Goal: Task Accomplishment & Management: Manage account settings

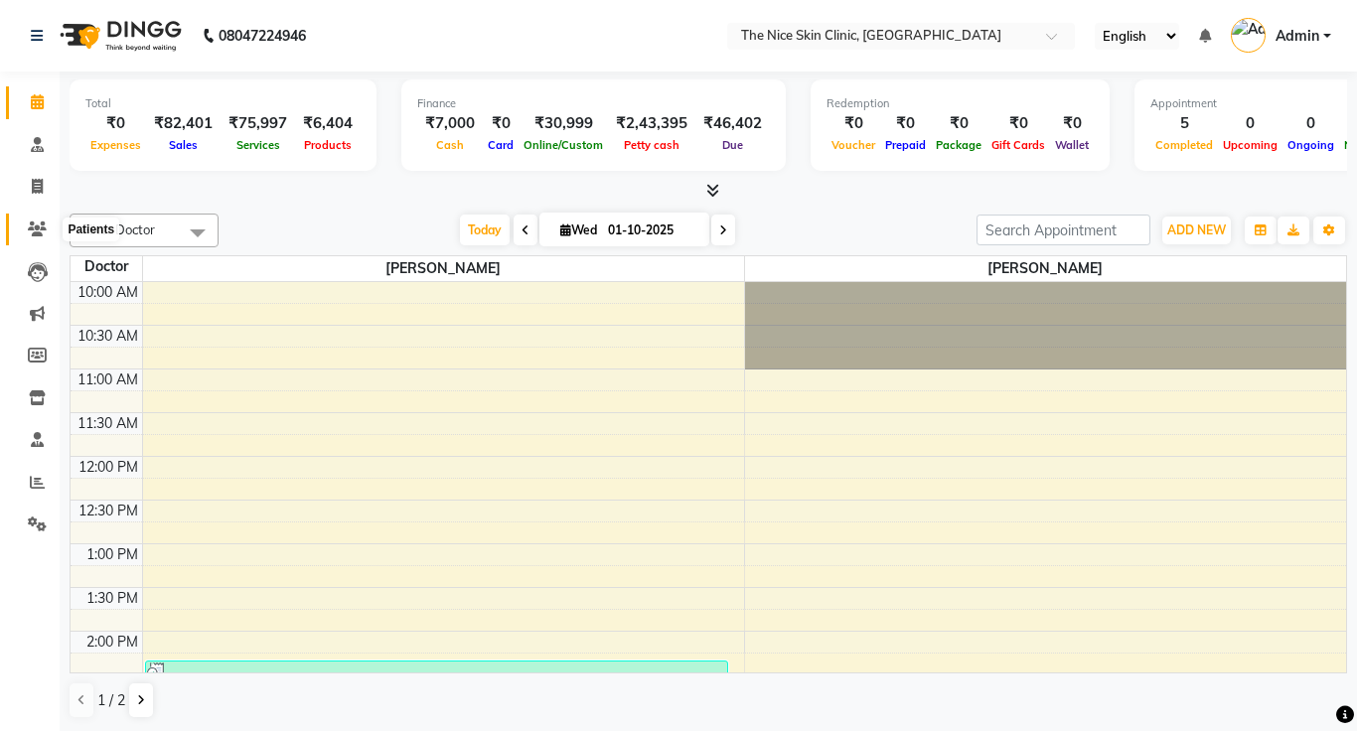
click at [36, 225] on icon at bounding box center [37, 229] width 19 height 15
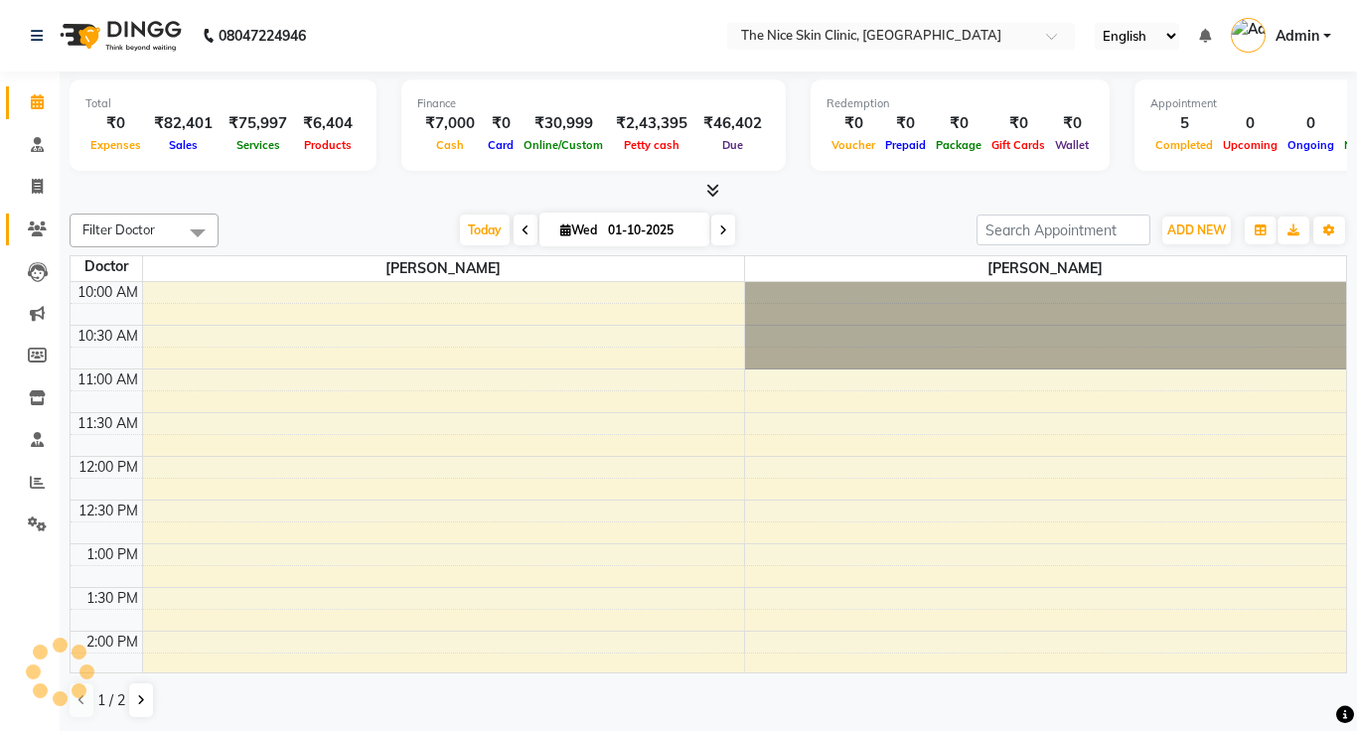
click at [38, 231] on icon at bounding box center [37, 229] width 19 height 15
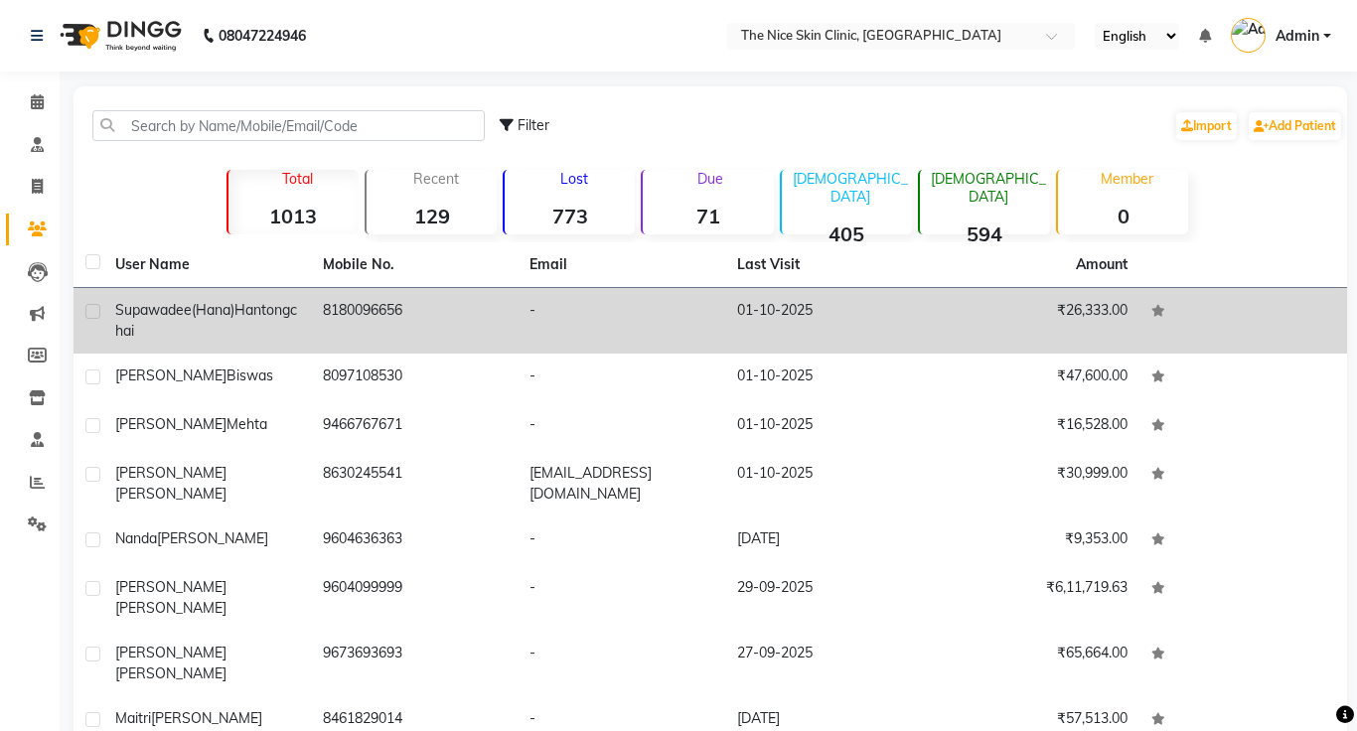
click at [204, 310] on span "Supawadee(Hana)" at bounding box center [174, 310] width 119 height 18
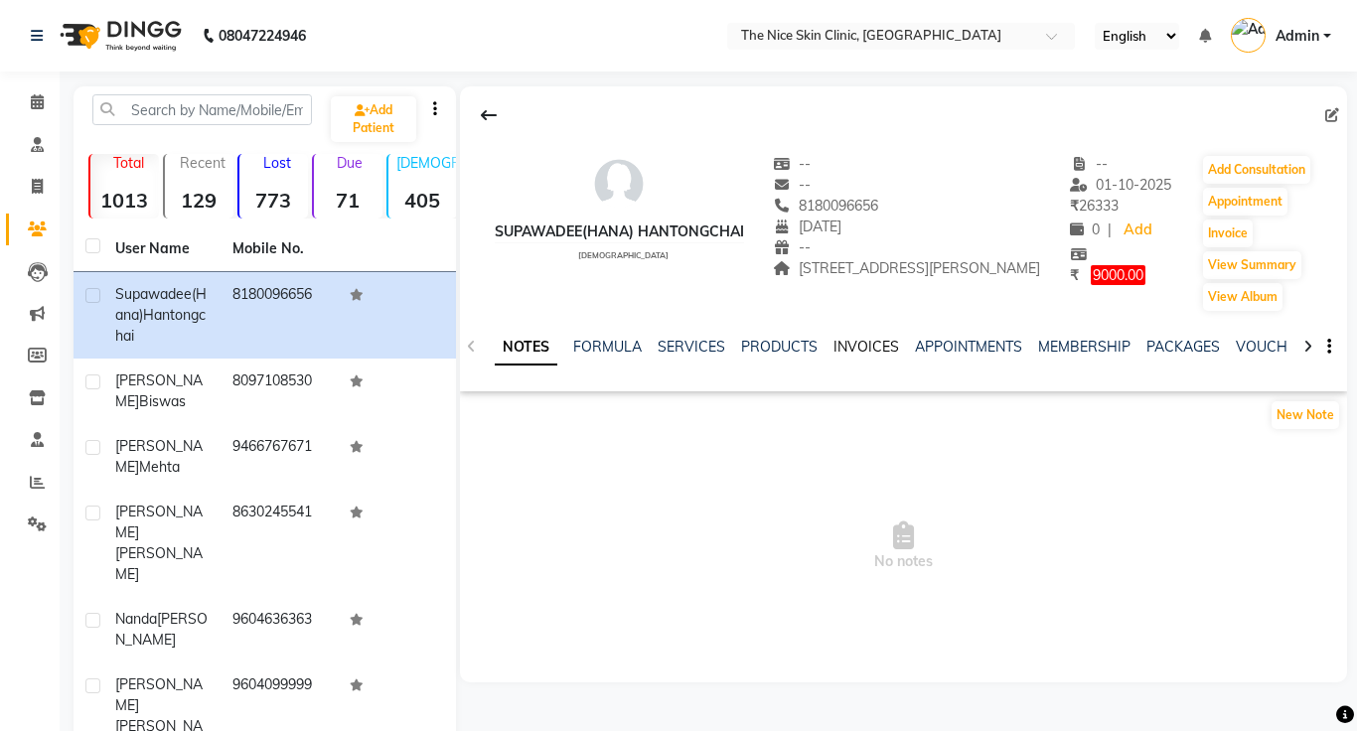
click at [861, 348] on link "INVOICES" at bounding box center [867, 347] width 66 height 18
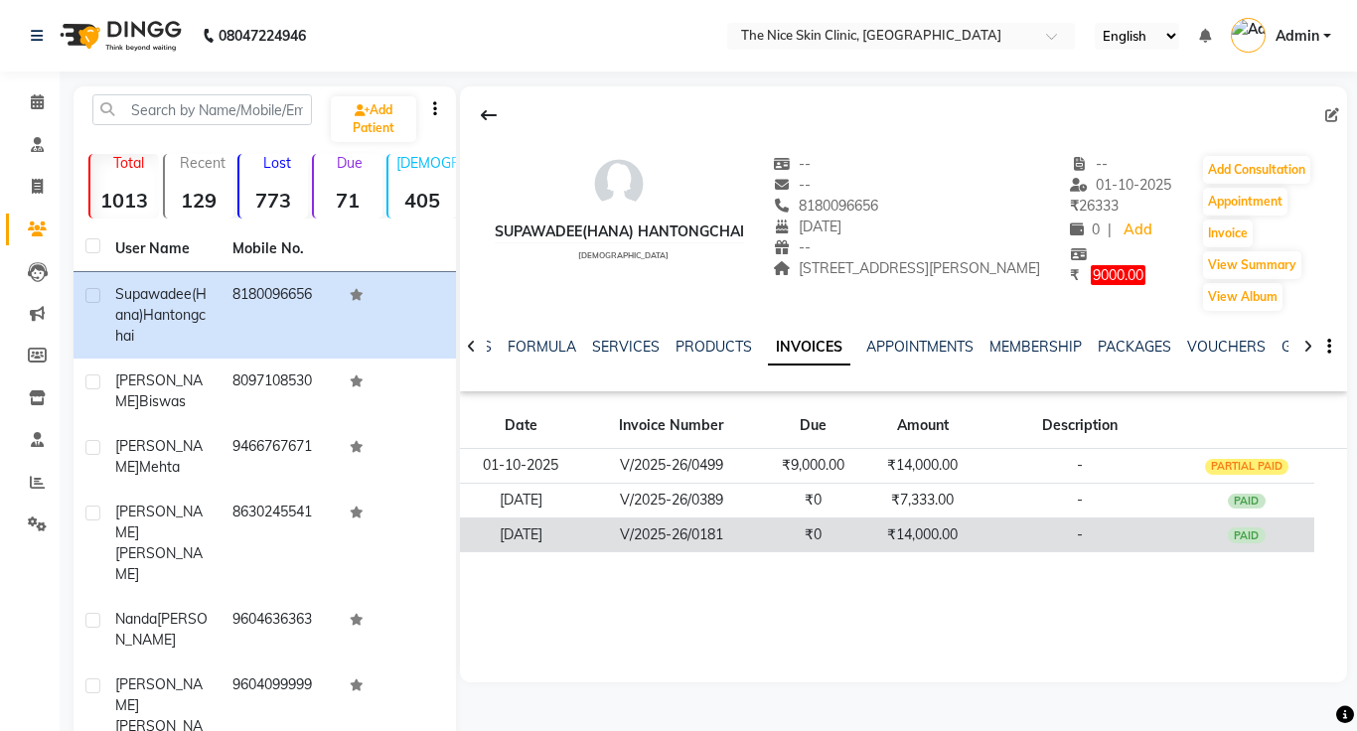
click at [916, 534] on td "₹14,000.00" at bounding box center [922, 535] width 115 height 35
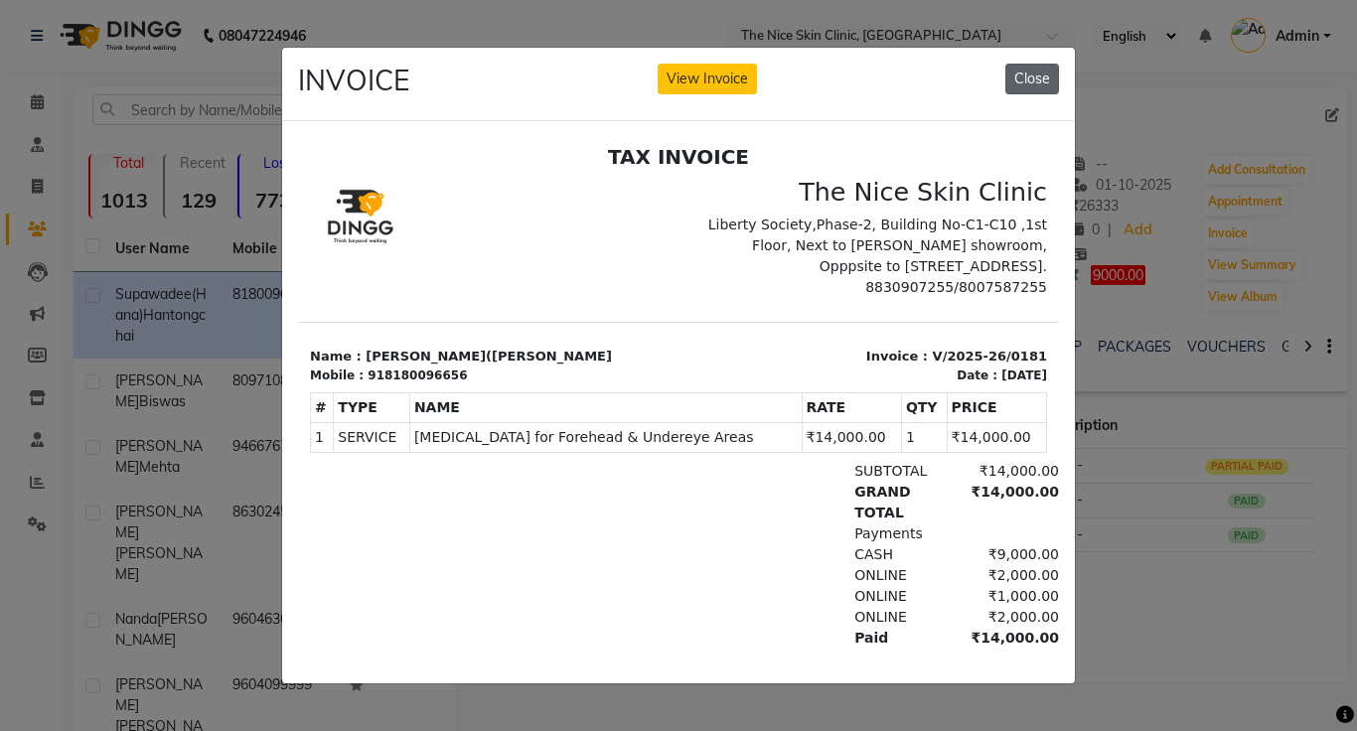
click at [1036, 80] on button "Close" at bounding box center [1032, 79] width 54 height 31
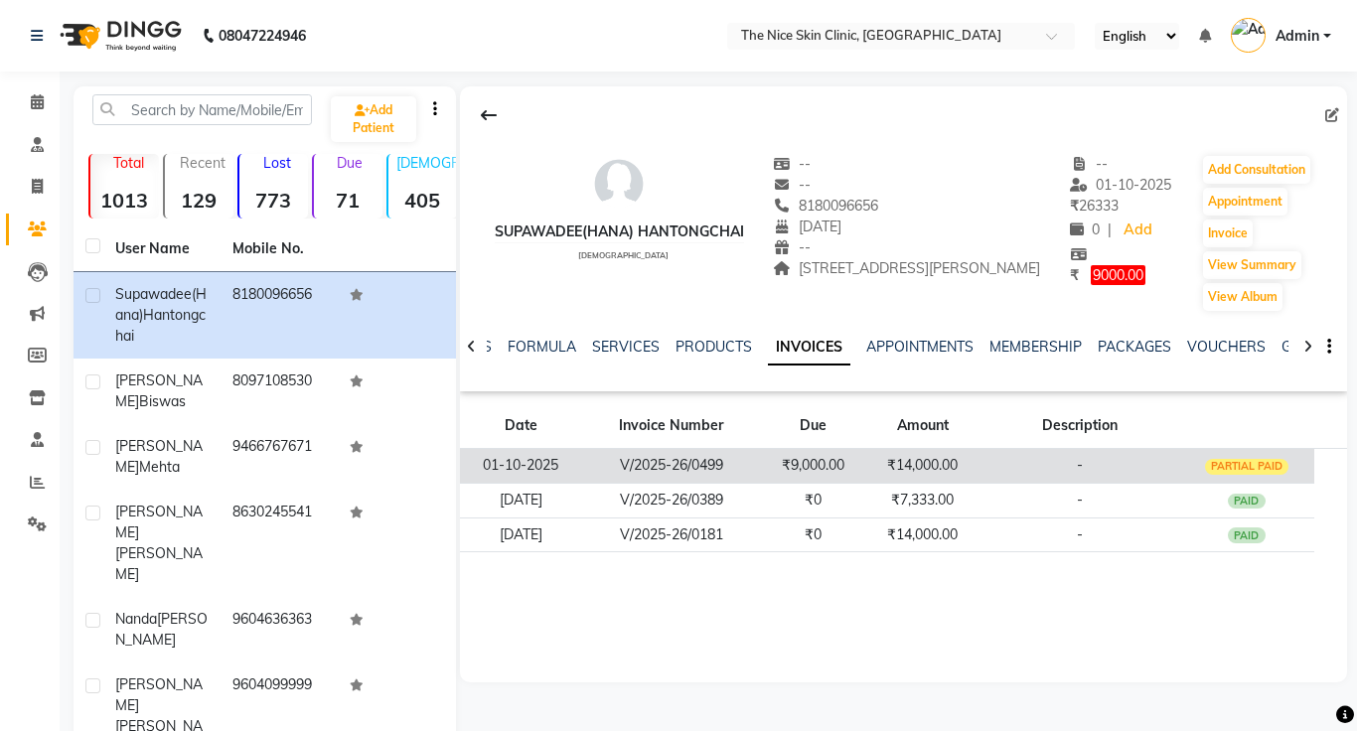
click at [700, 468] on td "V/2025-26/0499" at bounding box center [671, 466] width 178 height 35
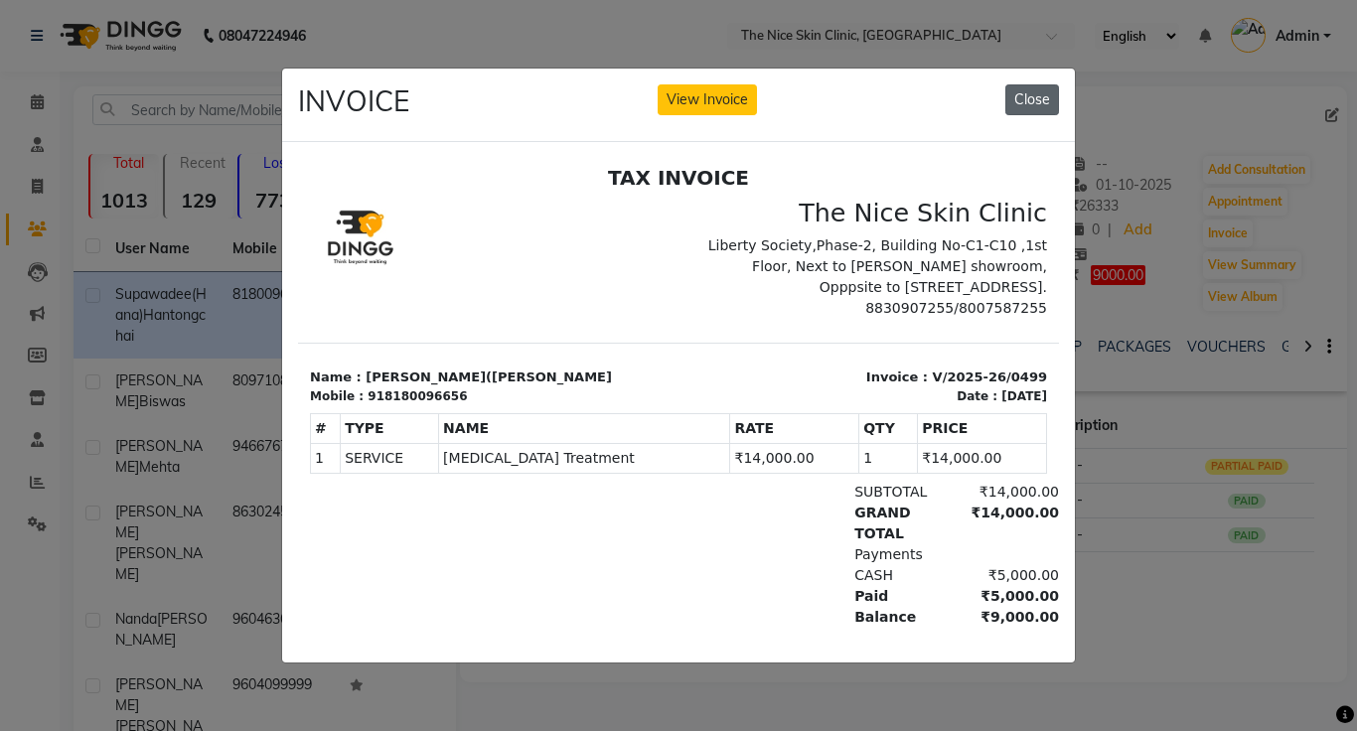
click at [1041, 107] on button "Close" at bounding box center [1032, 99] width 54 height 31
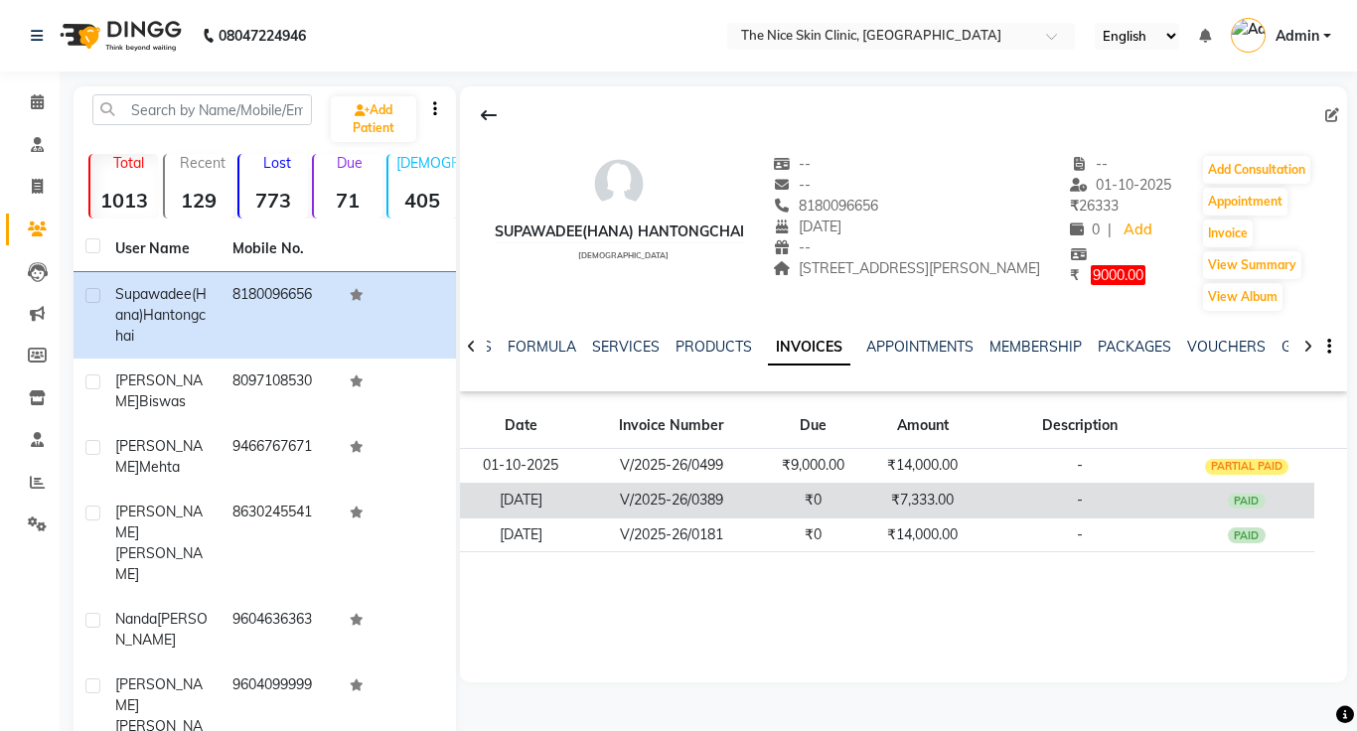
click at [716, 498] on td "V/2025-26/0389" at bounding box center [671, 500] width 178 height 35
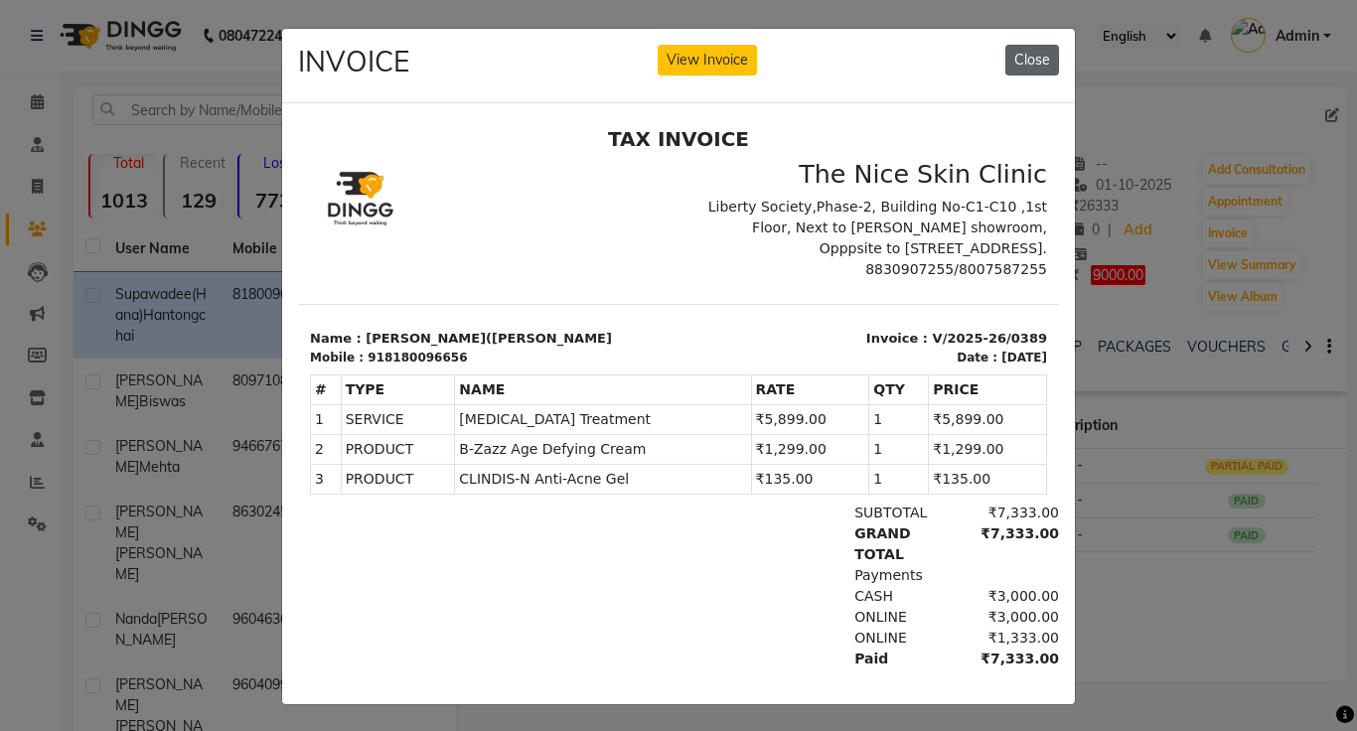
click at [1043, 57] on button "Close" at bounding box center [1032, 60] width 54 height 31
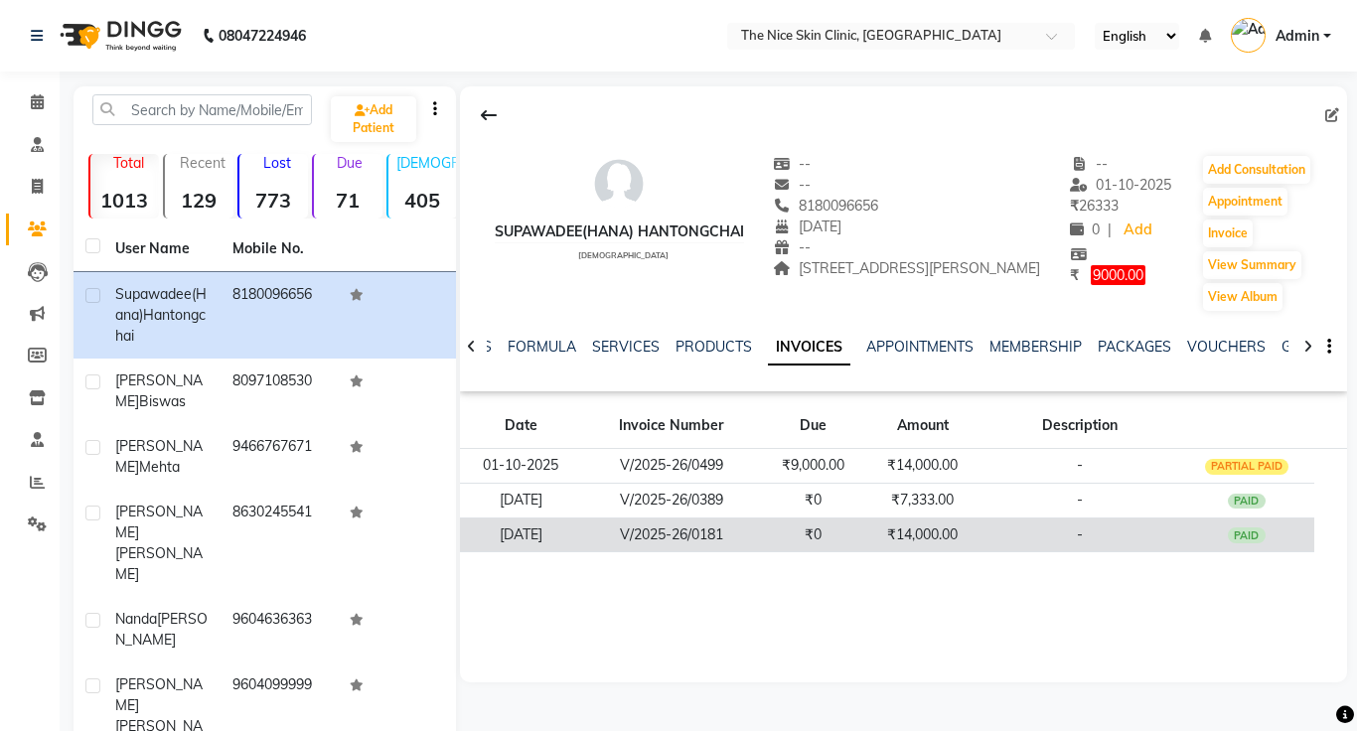
click at [679, 541] on td "V/2025-26/0181" at bounding box center [671, 535] width 178 height 35
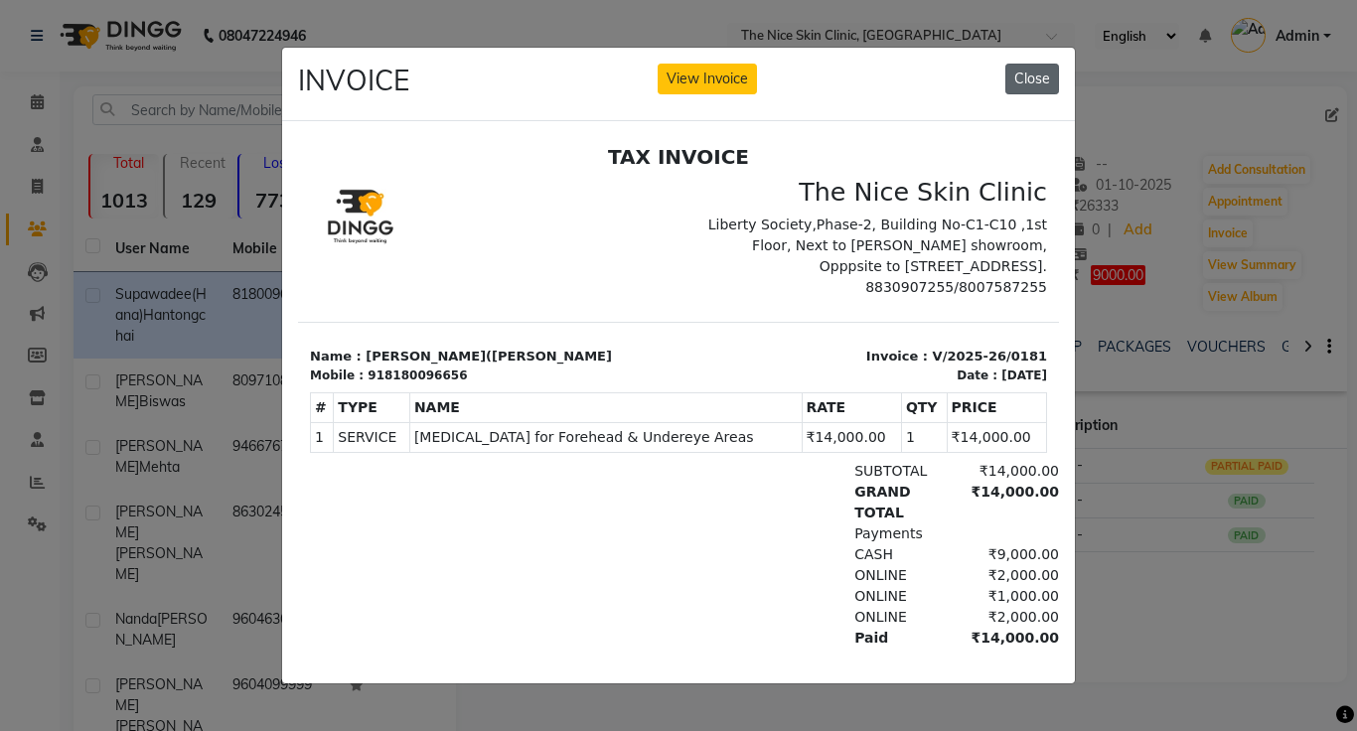
click at [1035, 86] on button "Close" at bounding box center [1032, 79] width 54 height 31
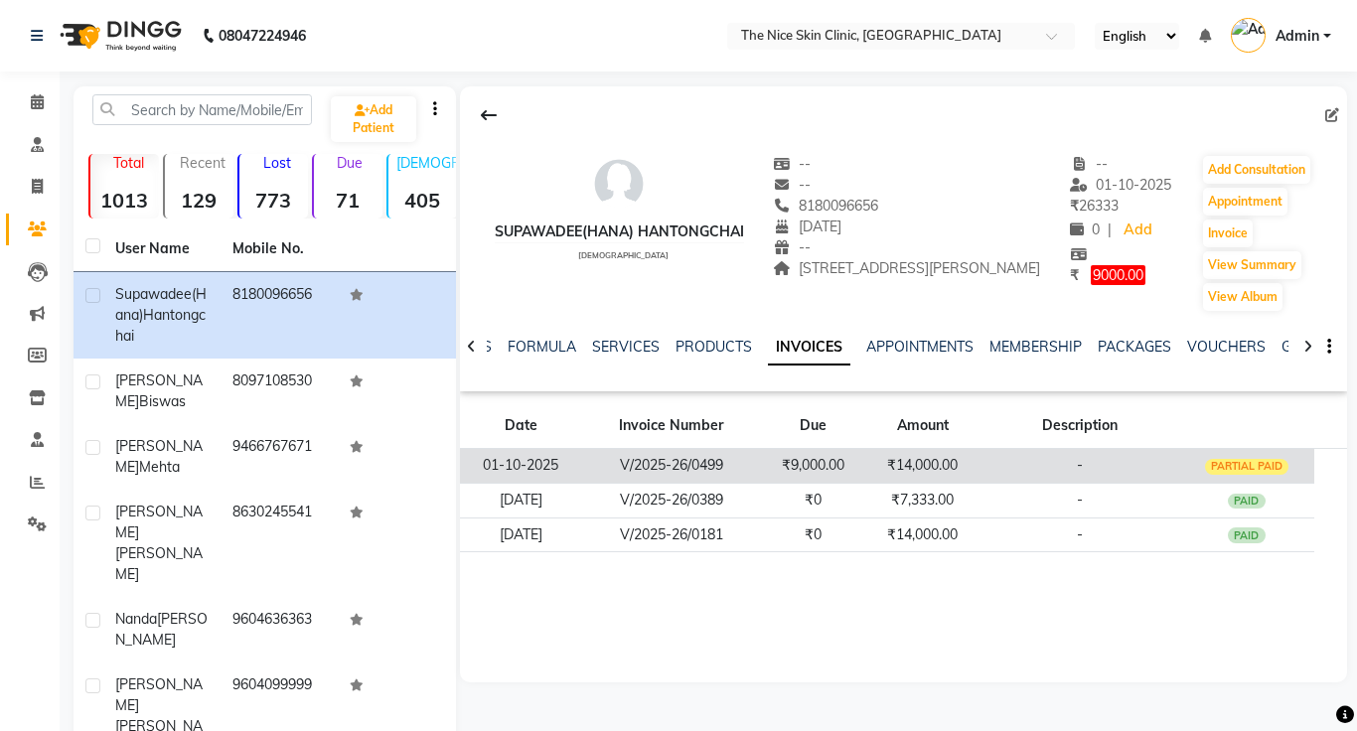
click at [694, 464] on td "V/2025-26/0499" at bounding box center [671, 466] width 178 height 35
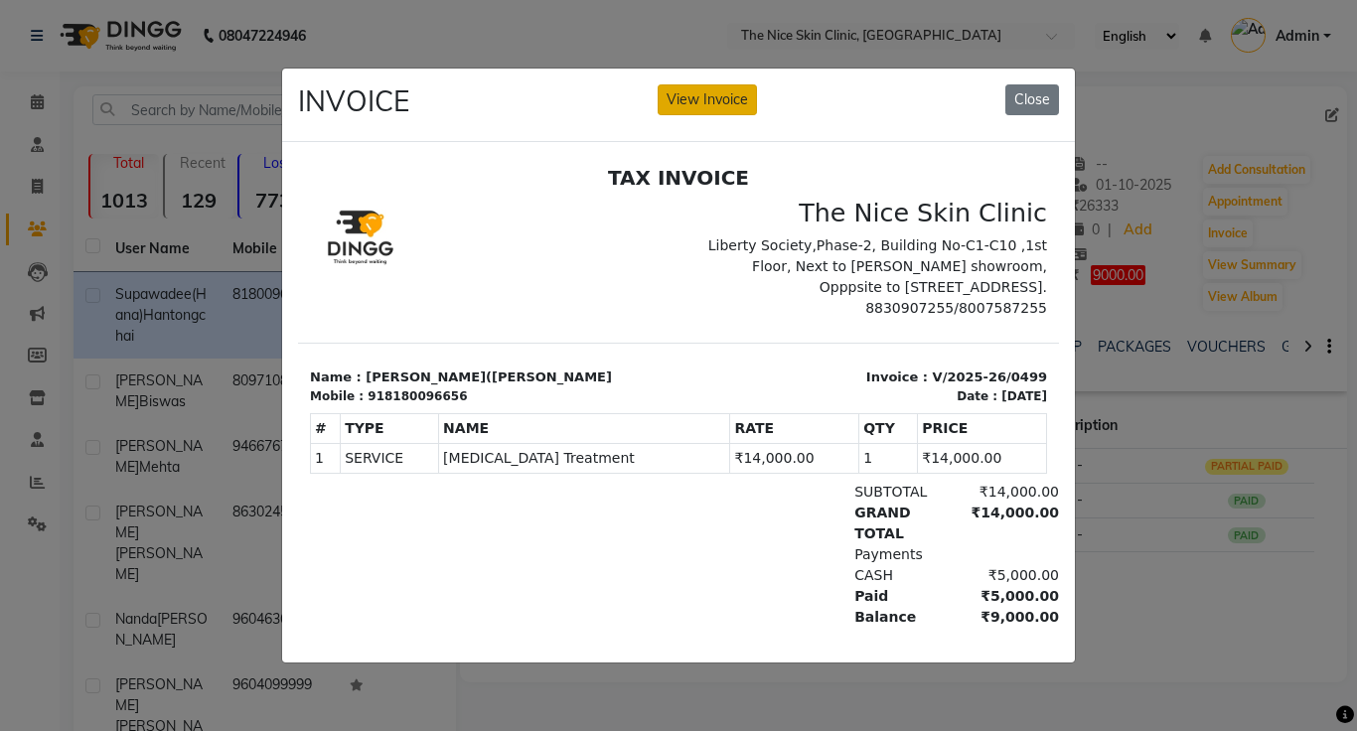
click at [728, 110] on button "View Invoice" at bounding box center [707, 99] width 99 height 31
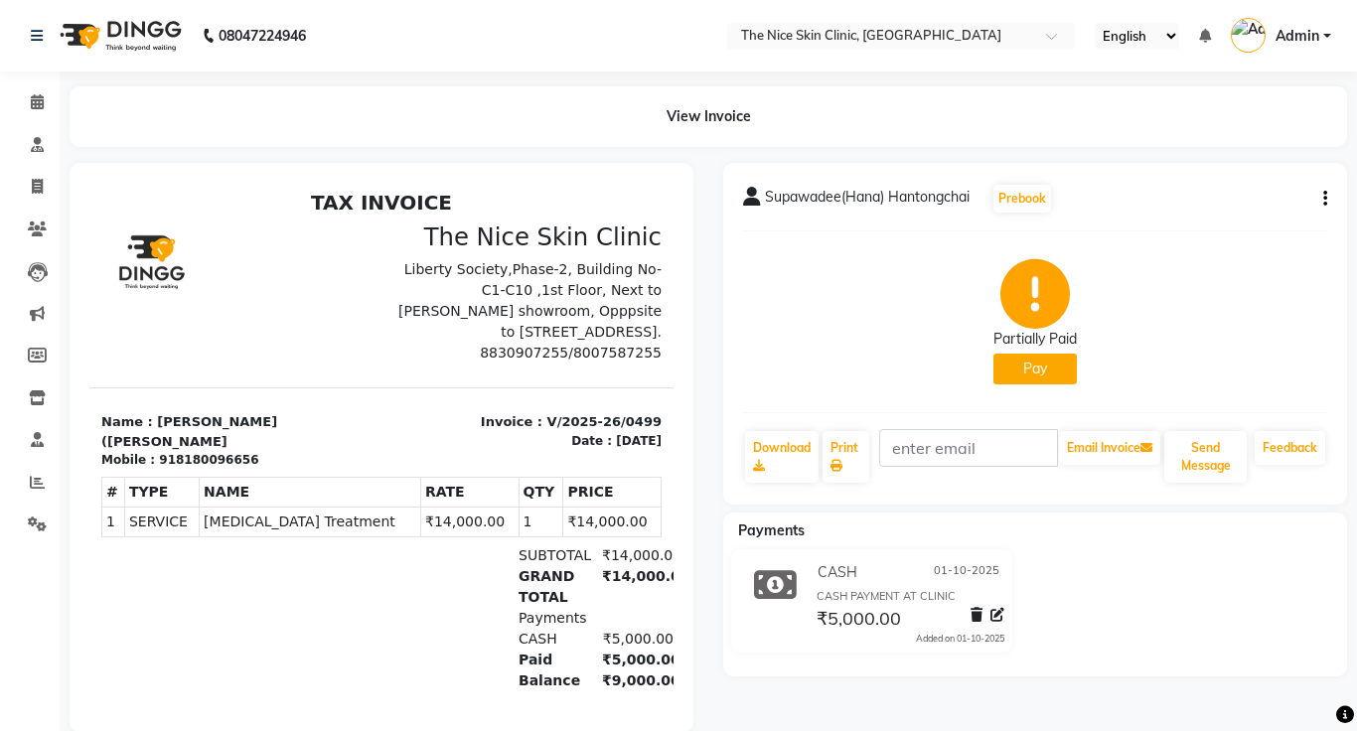
click at [1323, 200] on icon "button" at bounding box center [1325, 199] width 4 height 1
click at [1272, 227] on div "Edit Invoice" at bounding box center [1226, 224] width 136 height 25
select select "service"
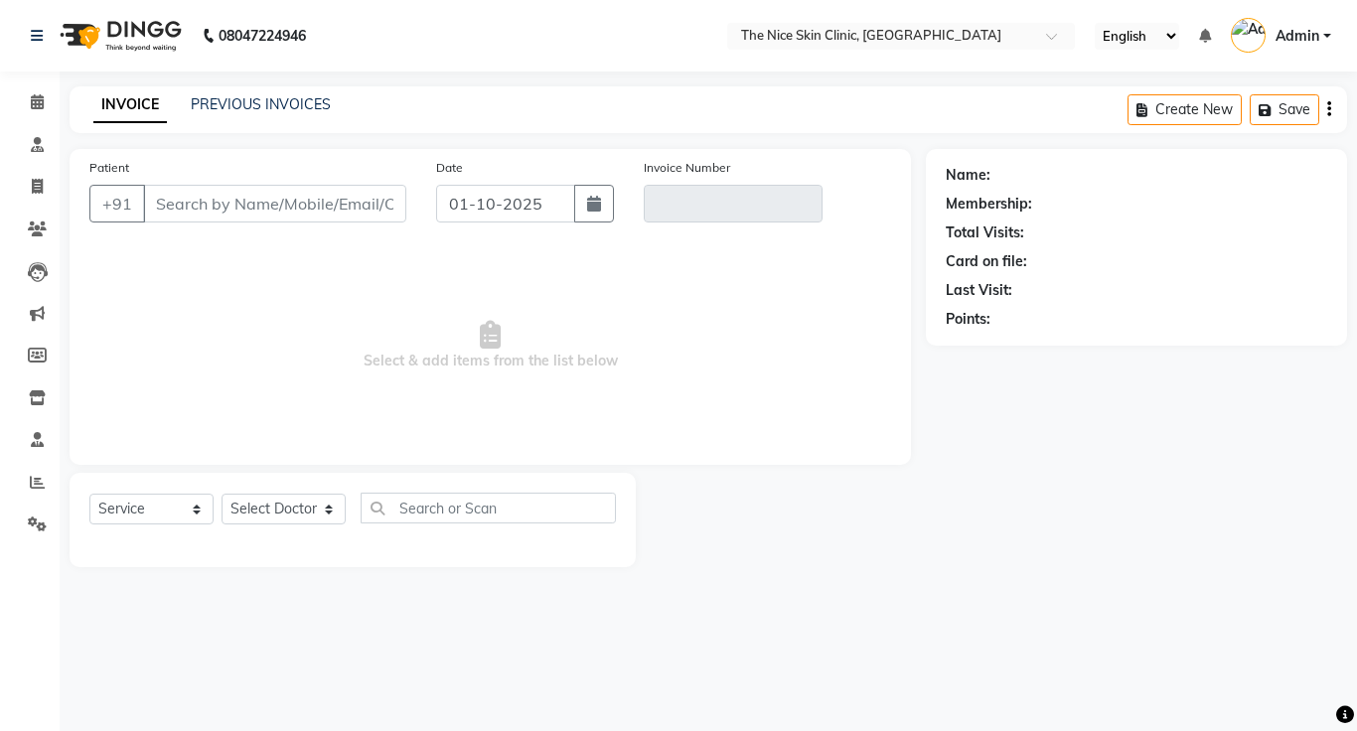
type input "8180096656"
type input "V/2025-26/0499"
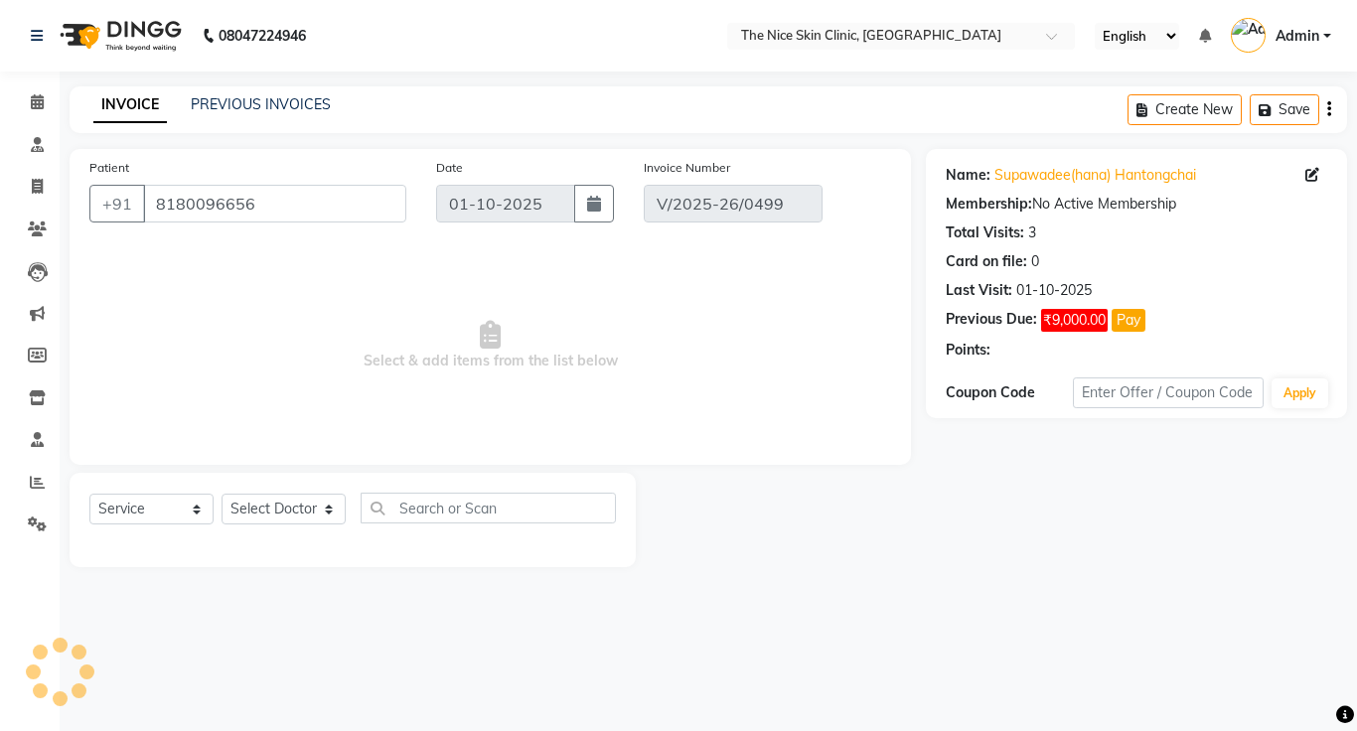
select select "select"
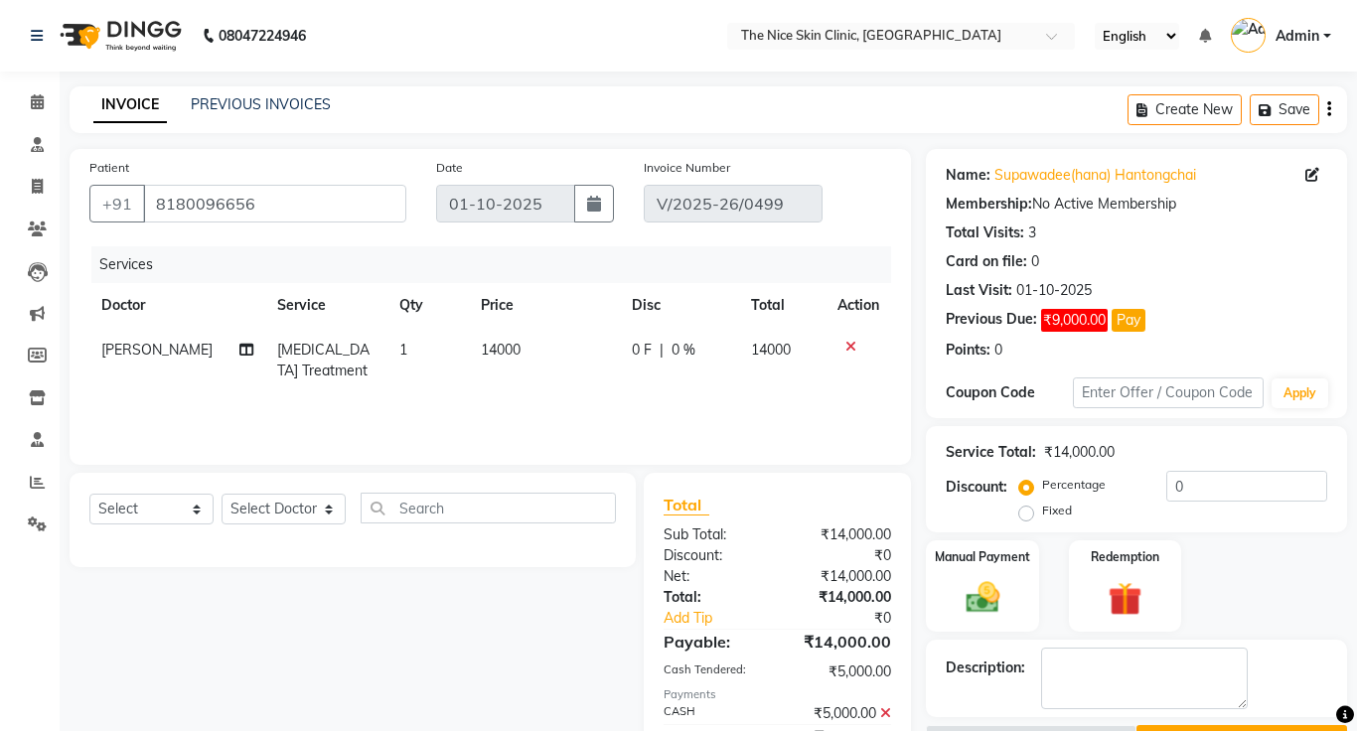
click at [330, 355] on span "[MEDICAL_DATA] Treatment" at bounding box center [323, 360] width 92 height 39
select select "1297"
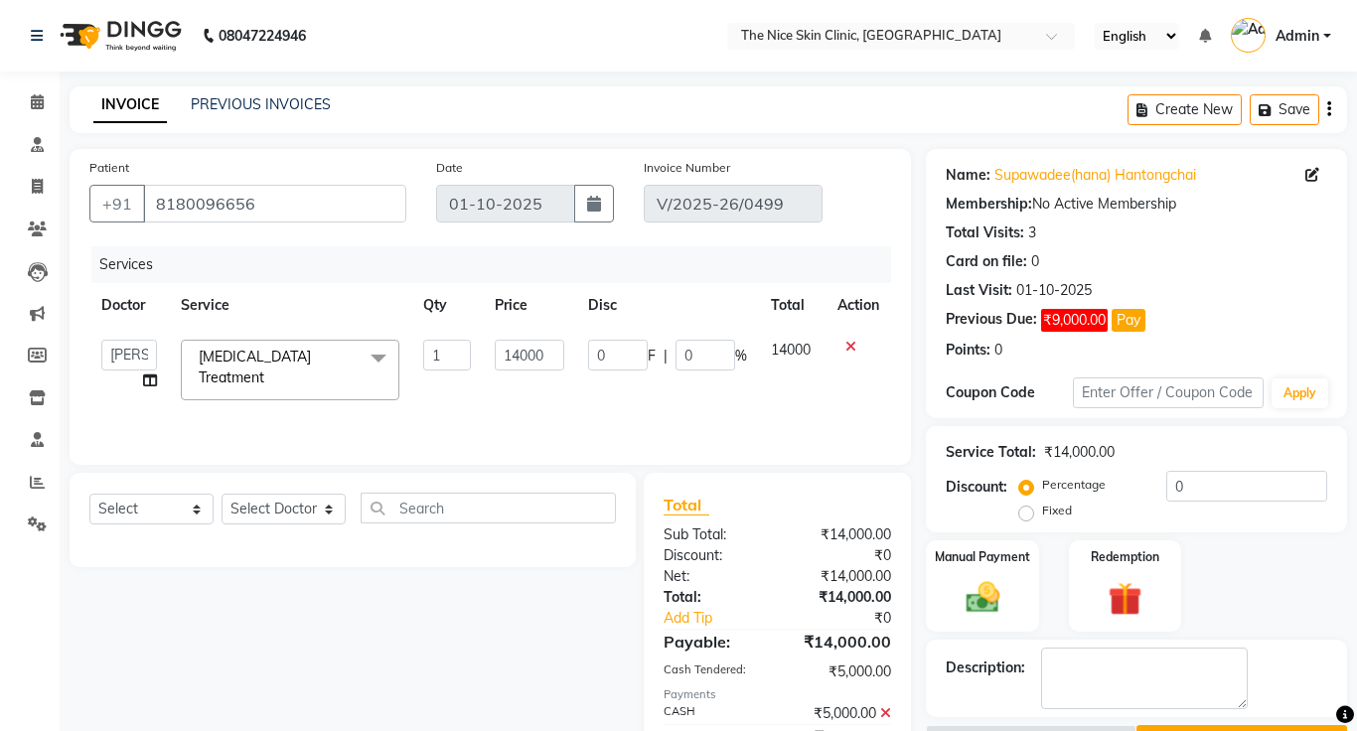
click at [382, 356] on span at bounding box center [379, 359] width 40 height 38
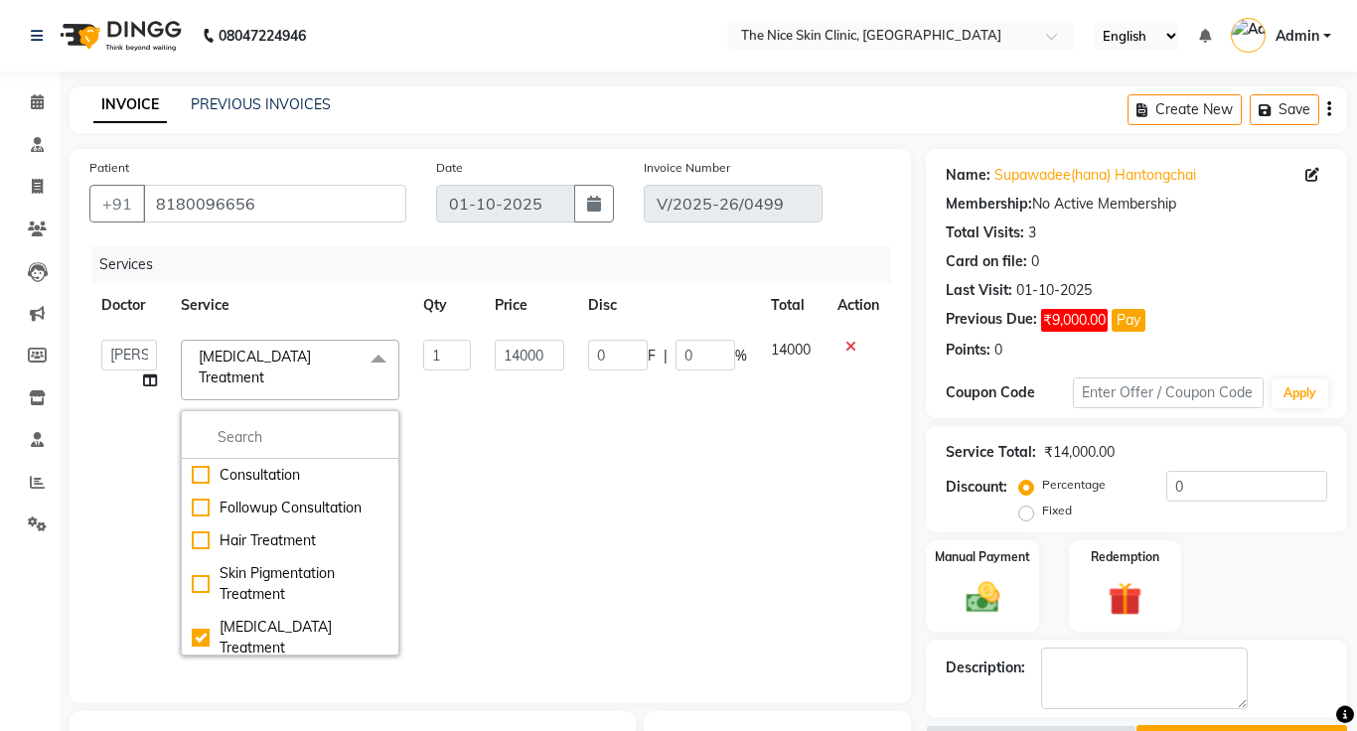
click at [361, 357] on span at bounding box center [379, 359] width 40 height 38
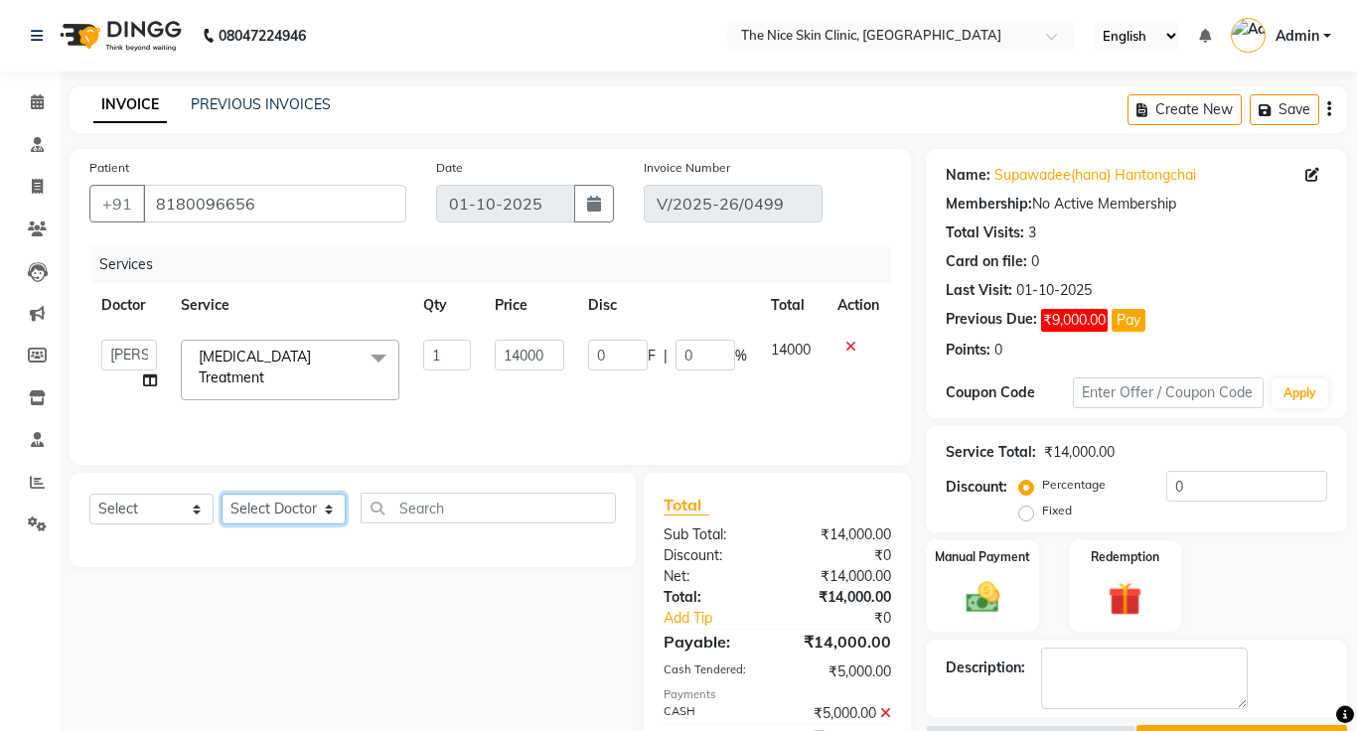
click at [264, 511] on select "Select Doctor [PERSON_NAME] DR. [PERSON_NAME] [PERSON_NAME]" at bounding box center [284, 509] width 124 height 31
select select "1297"
click at [222, 494] on select "Select Doctor [PERSON_NAME] DR. [PERSON_NAME] [PERSON_NAME]" at bounding box center [284, 509] width 124 height 31
click at [129, 511] on select "Select Service Product Membership Package Voucher Prepaid Gift Card" at bounding box center [151, 509] width 124 height 31
select select "service"
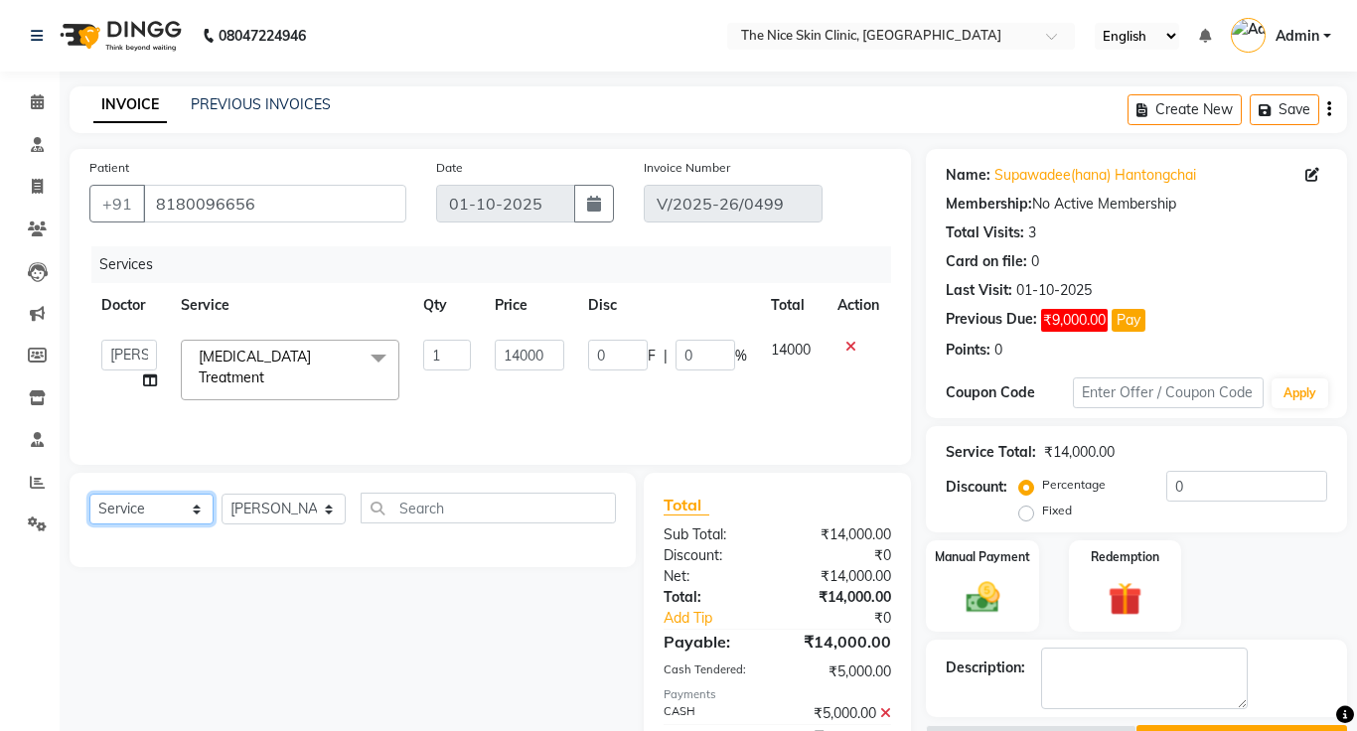
click at [89, 494] on select "Select Service Product Membership Package Voucher Prepaid Gift Card" at bounding box center [151, 509] width 124 height 31
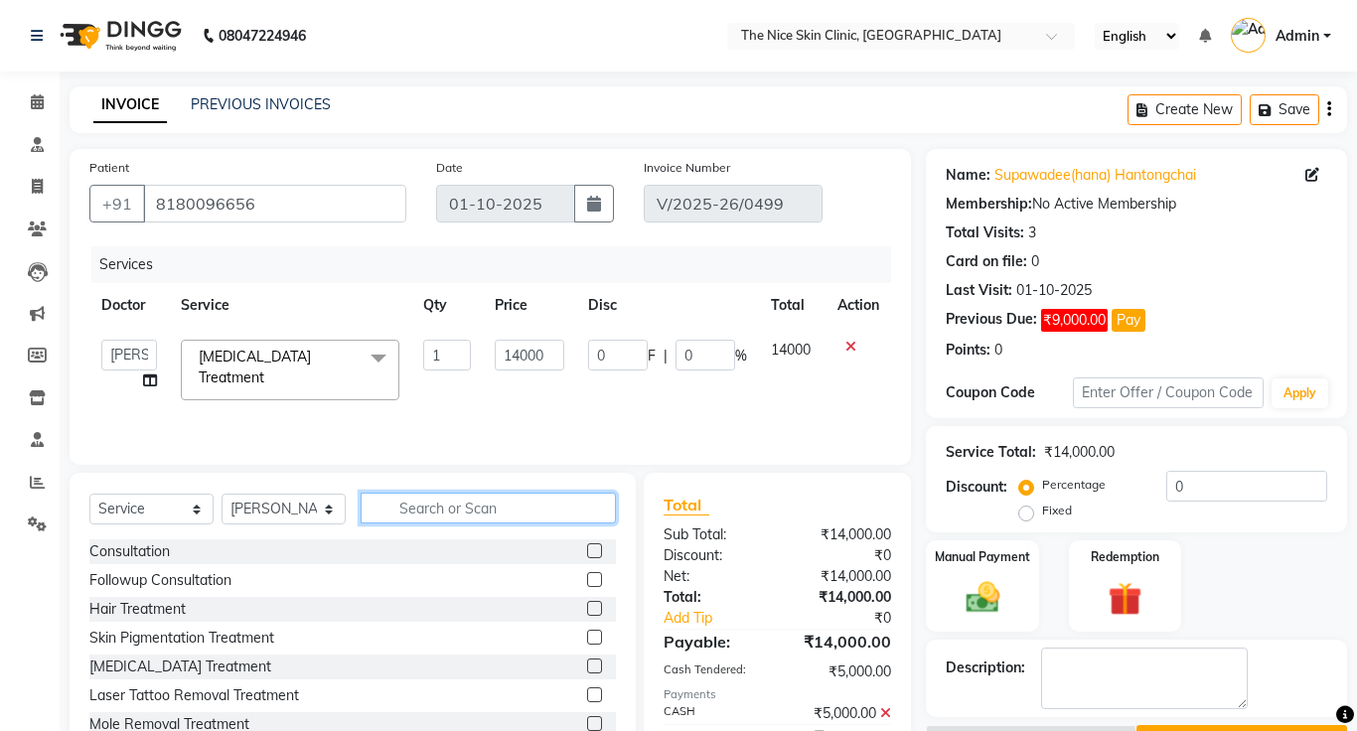
click at [495, 516] on input "text" at bounding box center [488, 508] width 255 height 31
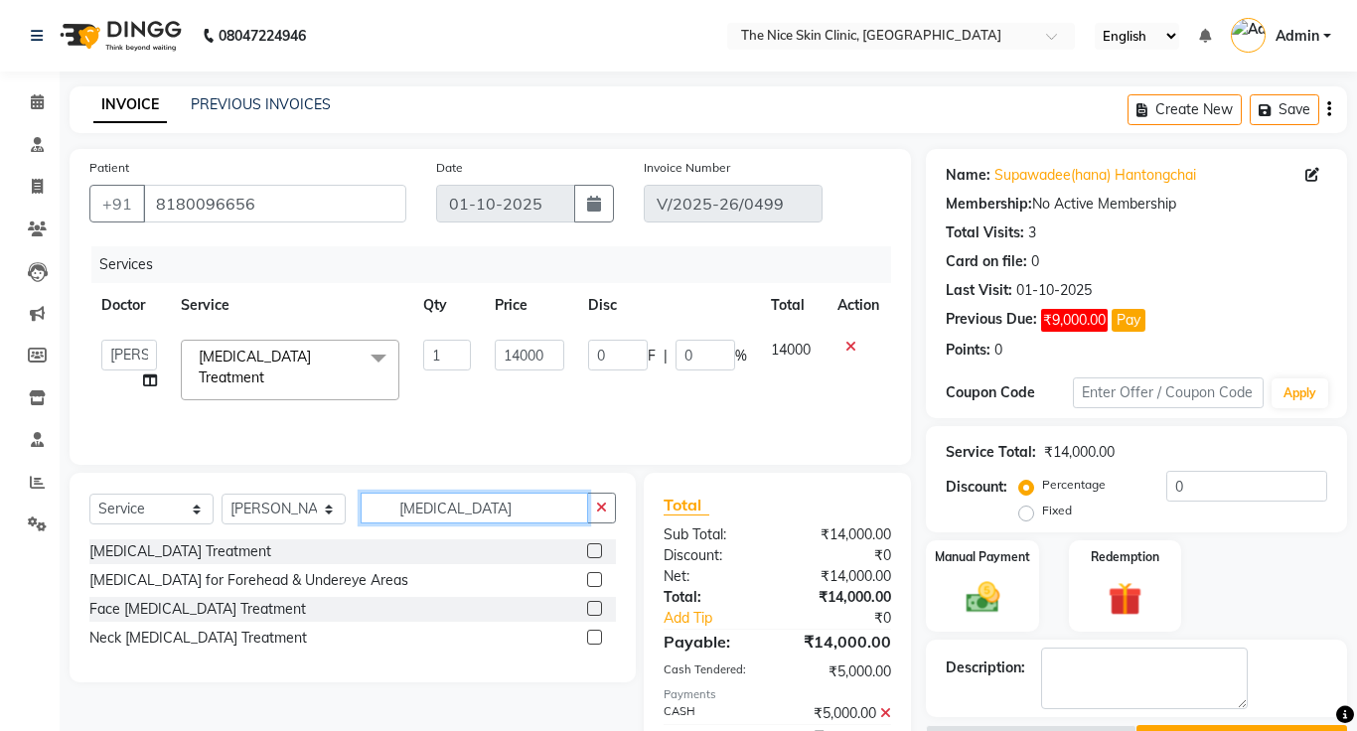
type input "[MEDICAL_DATA]"
click at [596, 583] on label at bounding box center [594, 579] width 15 height 15
click at [596, 583] on input "checkbox" at bounding box center [593, 580] width 13 height 13
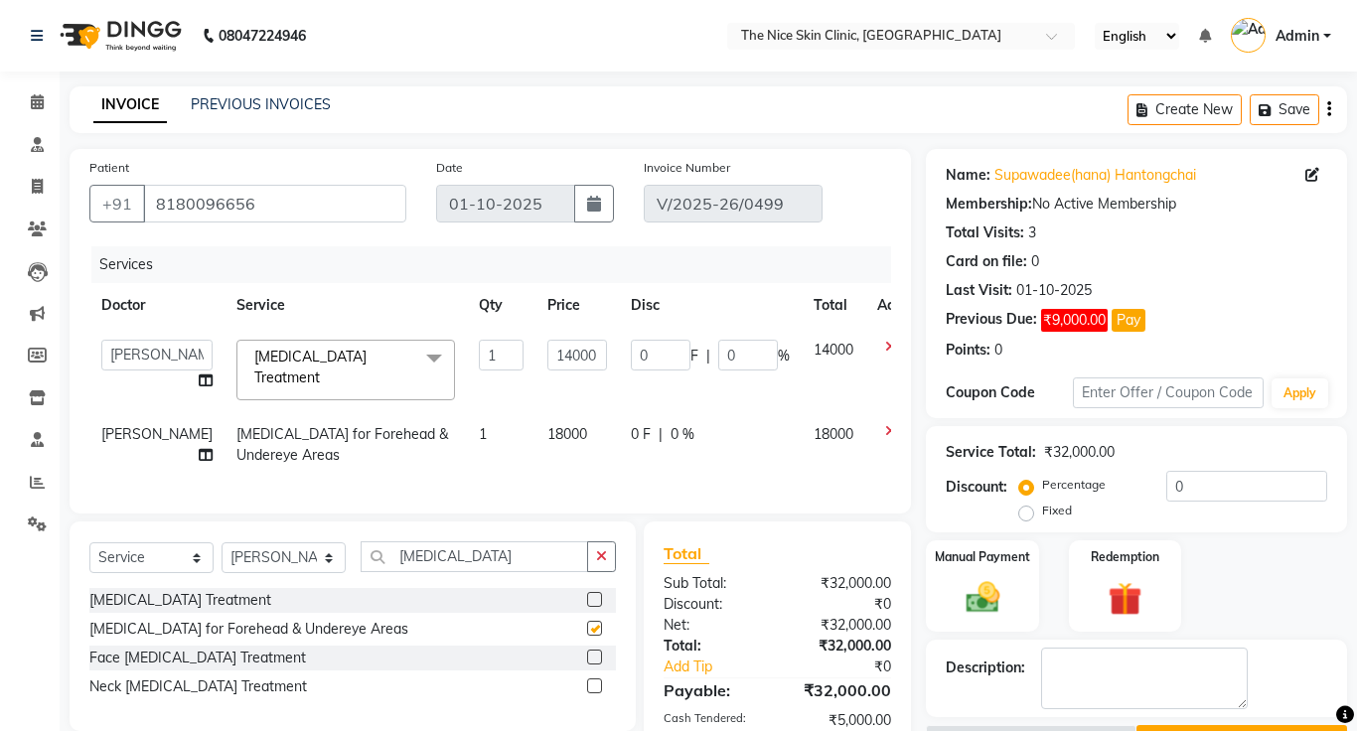
checkbox input "false"
click at [885, 347] on icon at bounding box center [890, 347] width 11 height 14
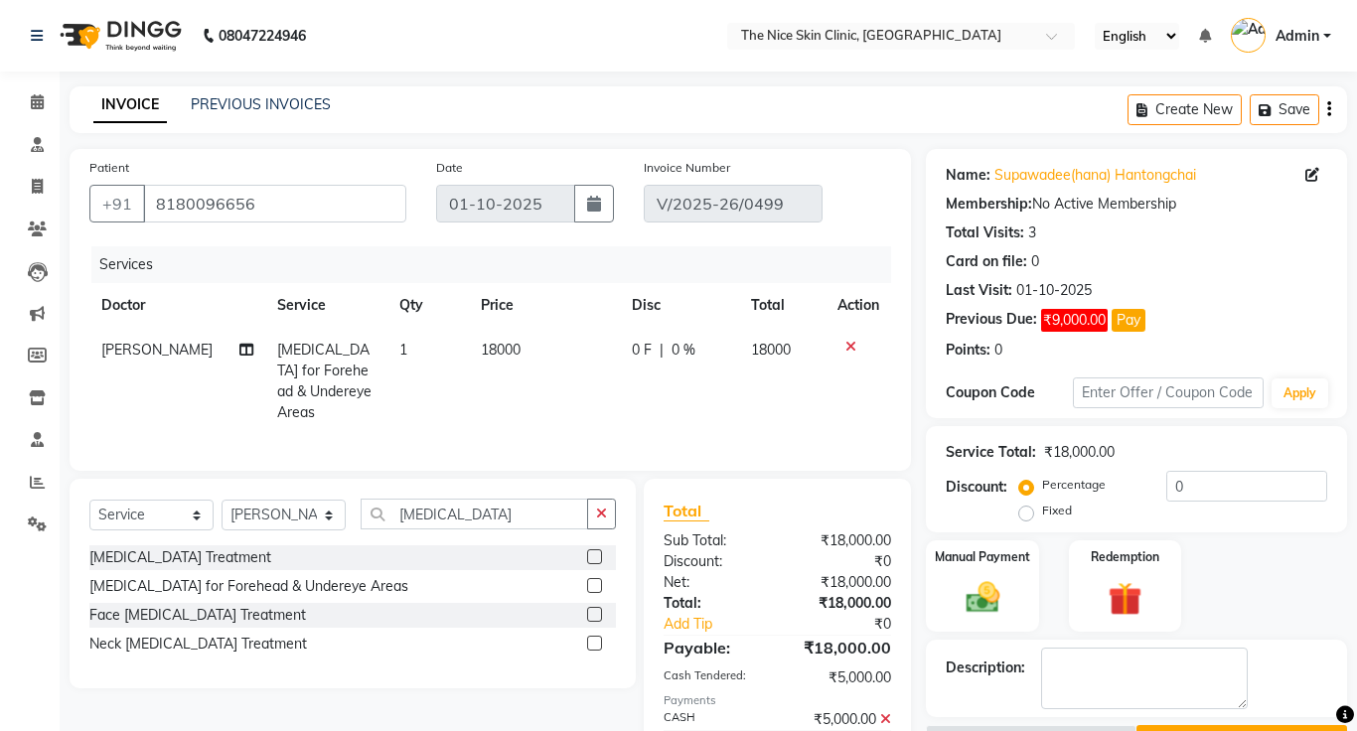
click at [514, 349] on td "18000" at bounding box center [544, 381] width 151 height 107
select select "1297"
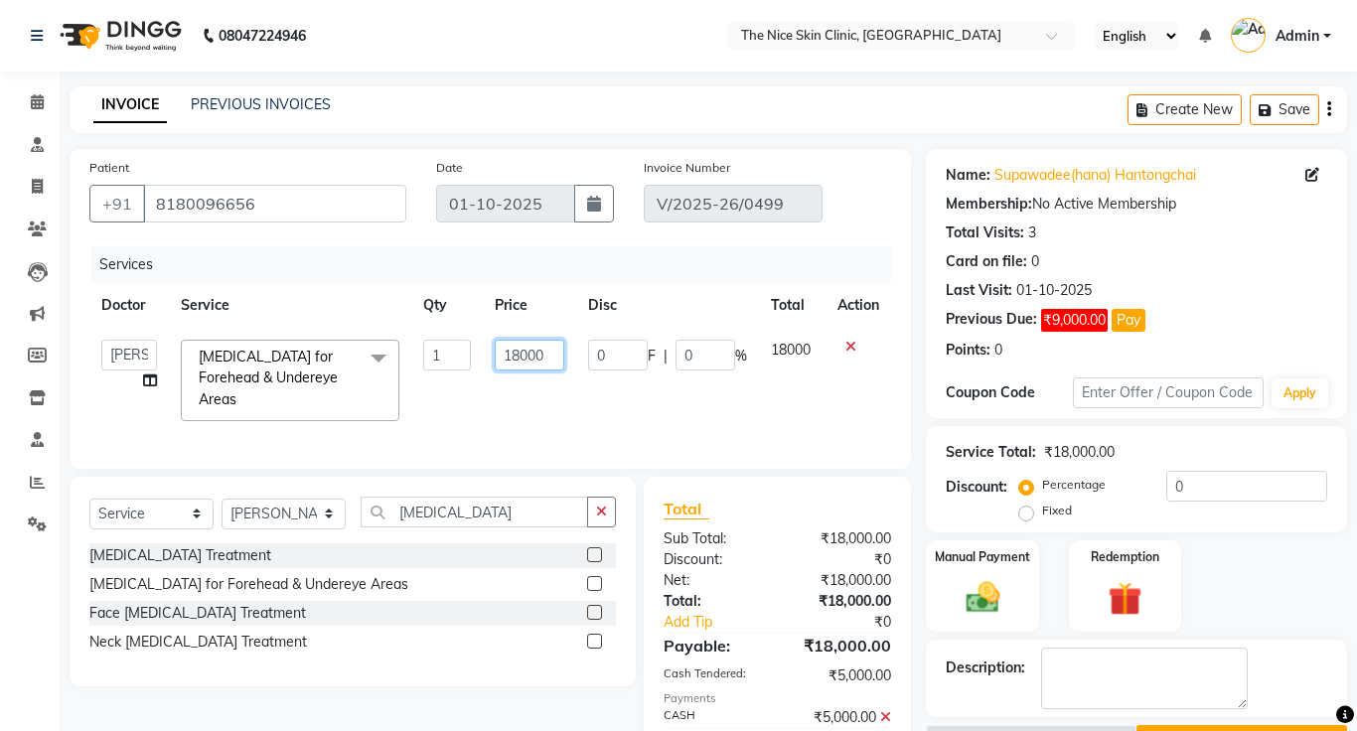
click at [548, 358] on input "18000" at bounding box center [530, 355] width 70 height 31
type input "14000"
click at [699, 427] on div "Services Doctor Service Qty Price Disc Total Action [PERSON_NAME] DR. [PERSON_N…" at bounding box center [490, 347] width 802 height 203
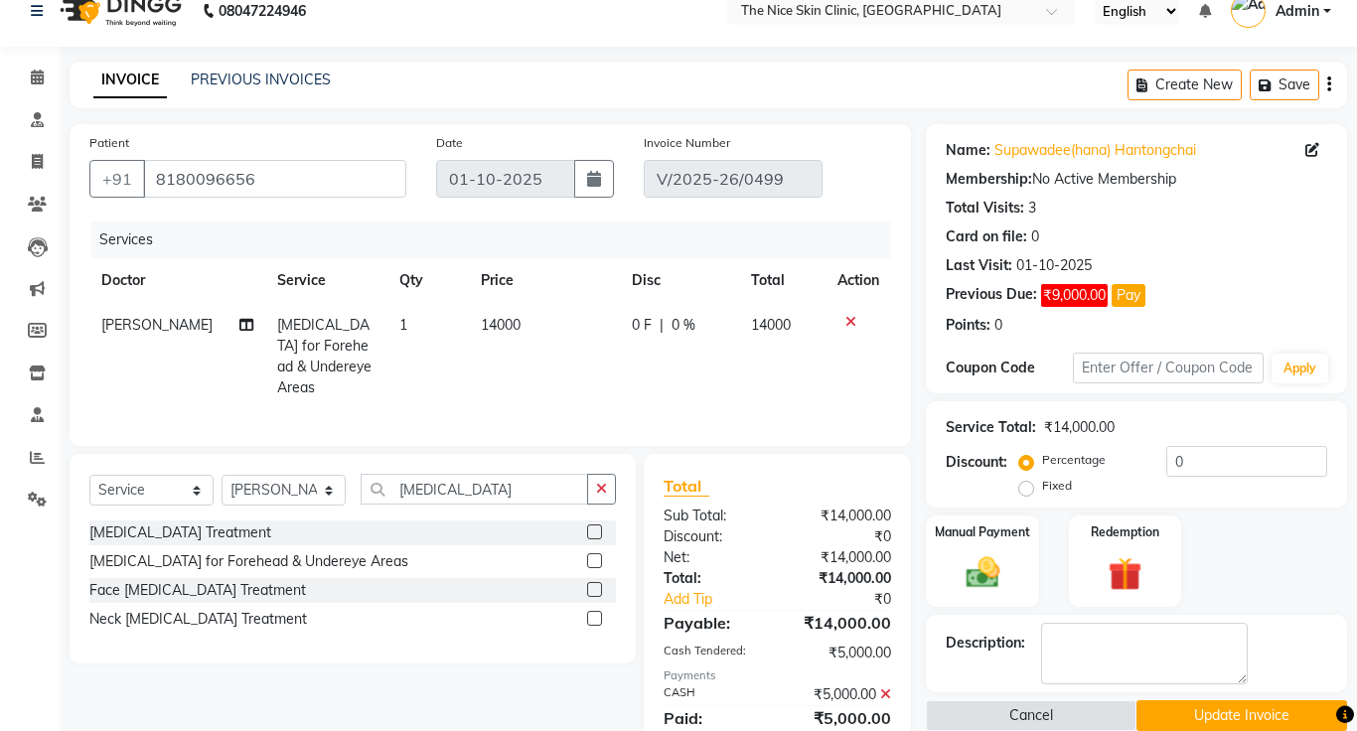
scroll to position [92, 0]
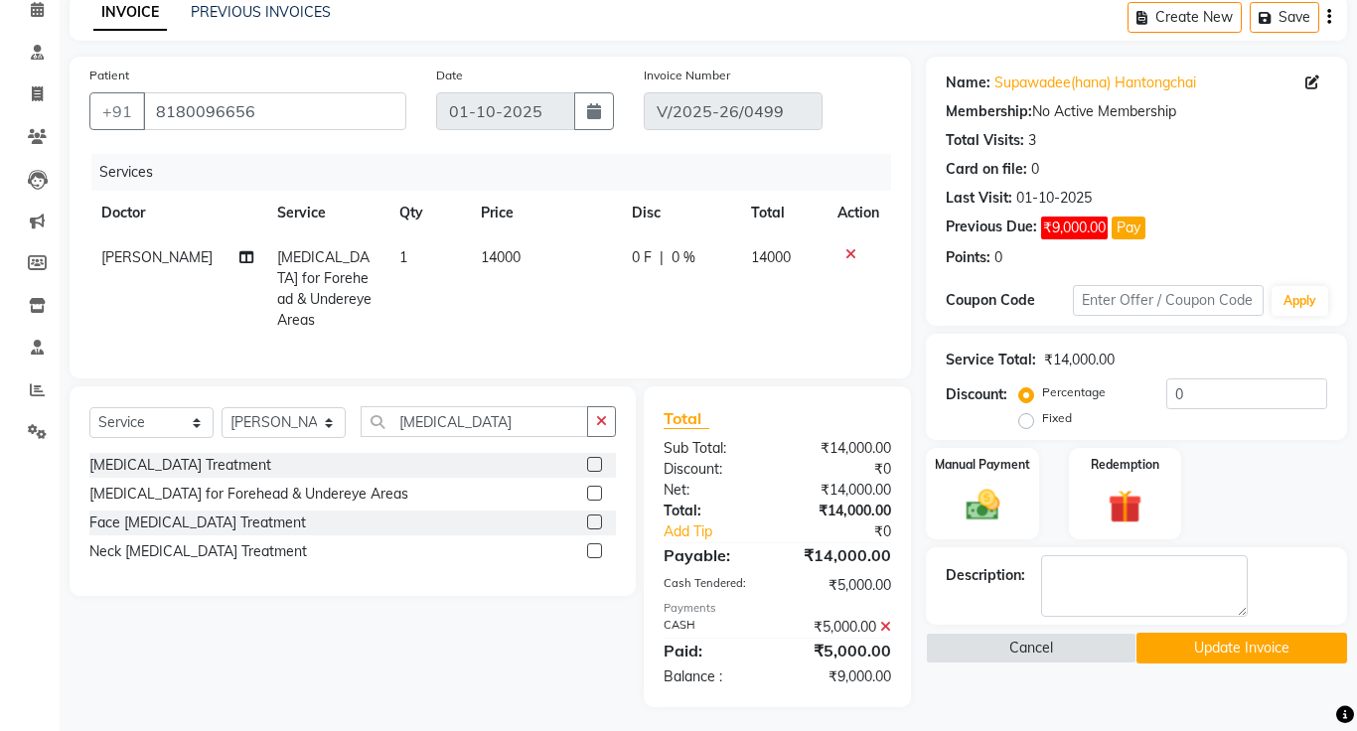
click at [881, 620] on icon at bounding box center [885, 627] width 11 height 14
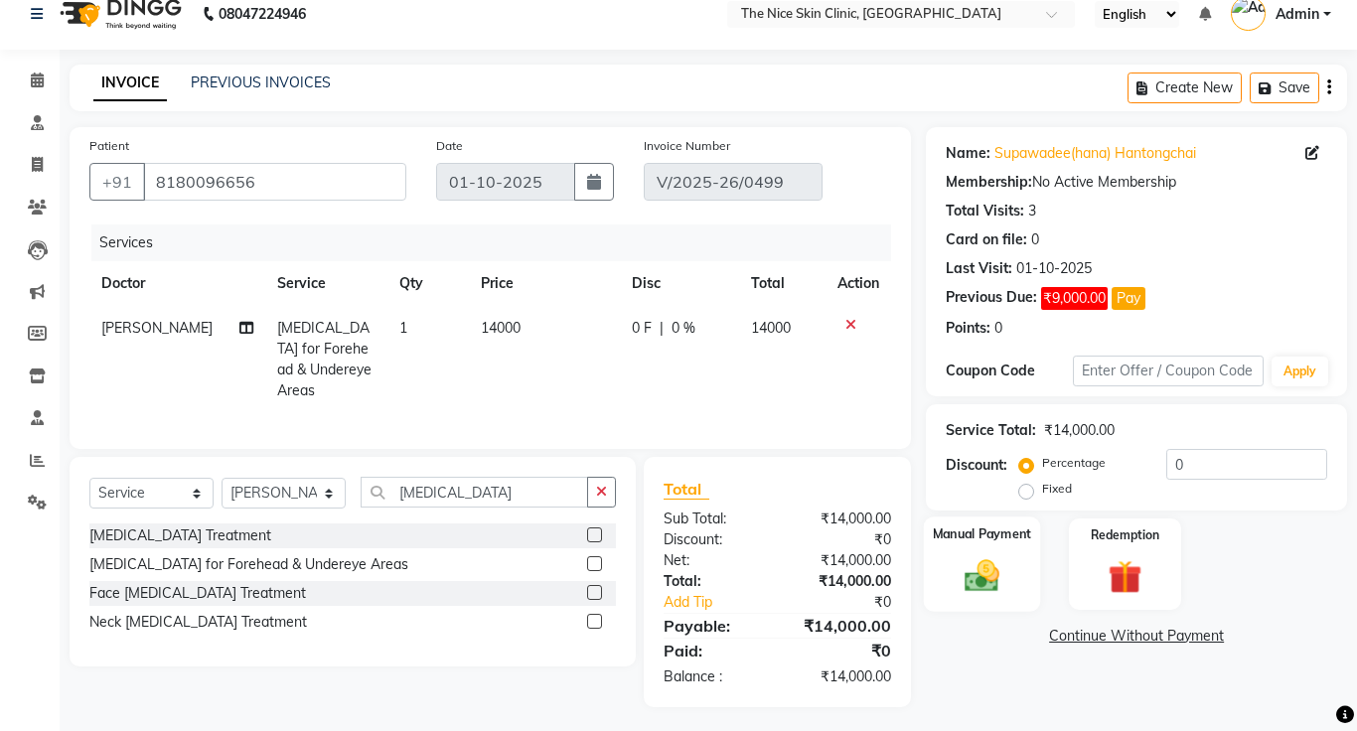
click at [990, 573] on img at bounding box center [982, 575] width 57 height 41
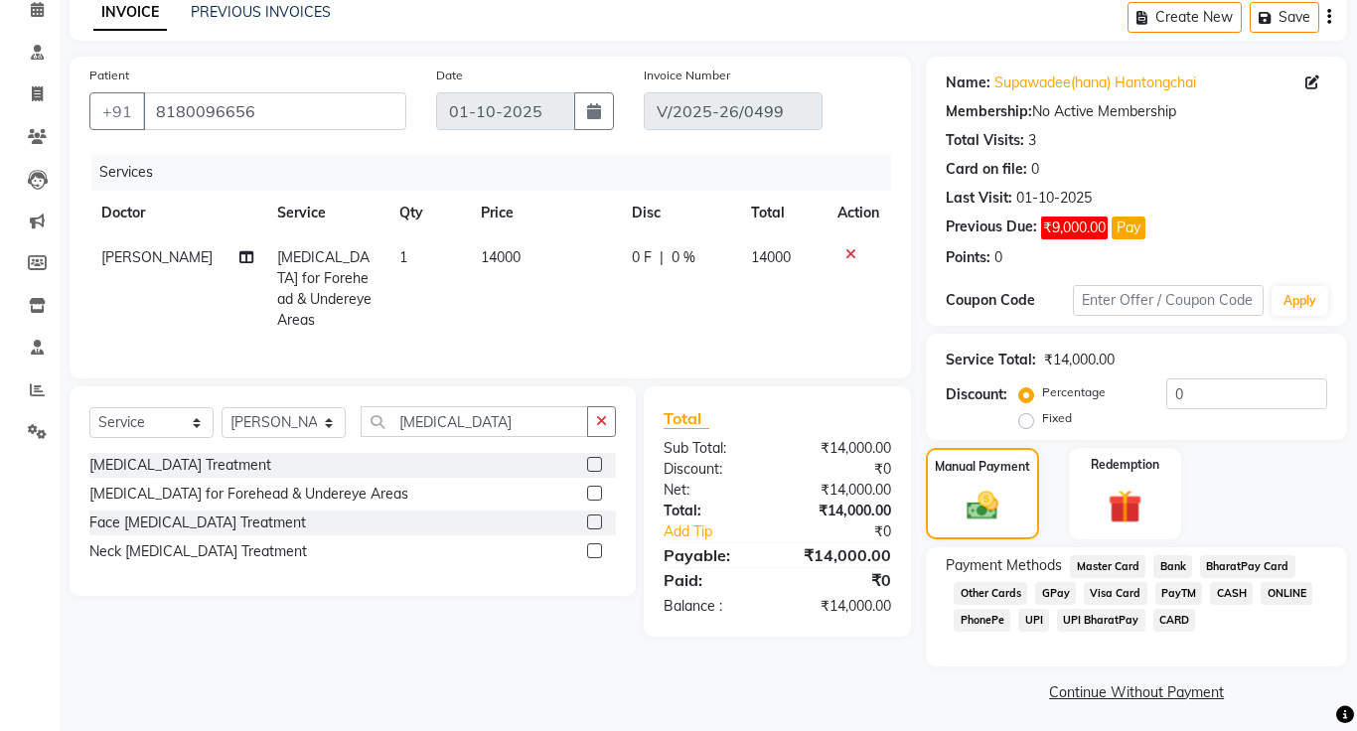
click at [1228, 593] on span "CASH" at bounding box center [1231, 593] width 43 height 23
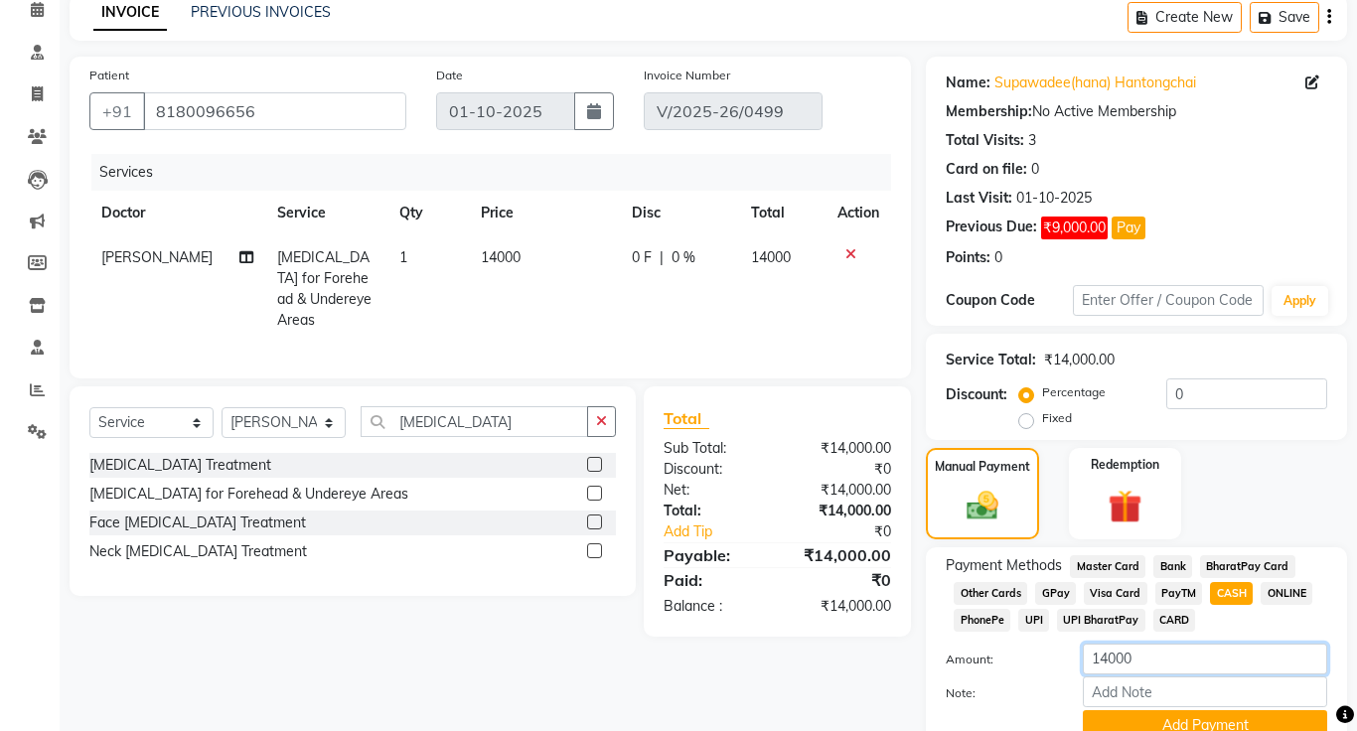
click at [1192, 664] on input "14000" at bounding box center [1205, 659] width 244 height 31
type input "1"
type input "5000"
click at [1220, 688] on input "Note:" at bounding box center [1205, 692] width 244 height 31
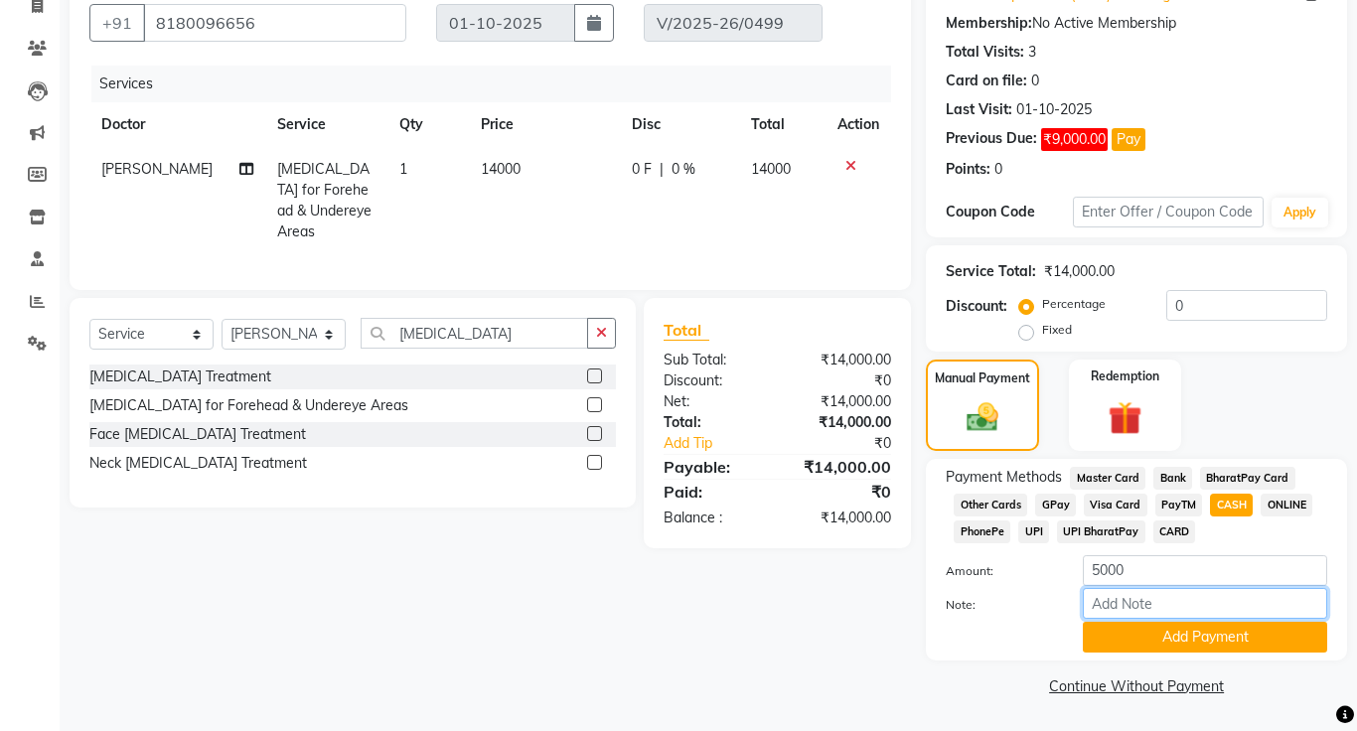
scroll to position [178, 0]
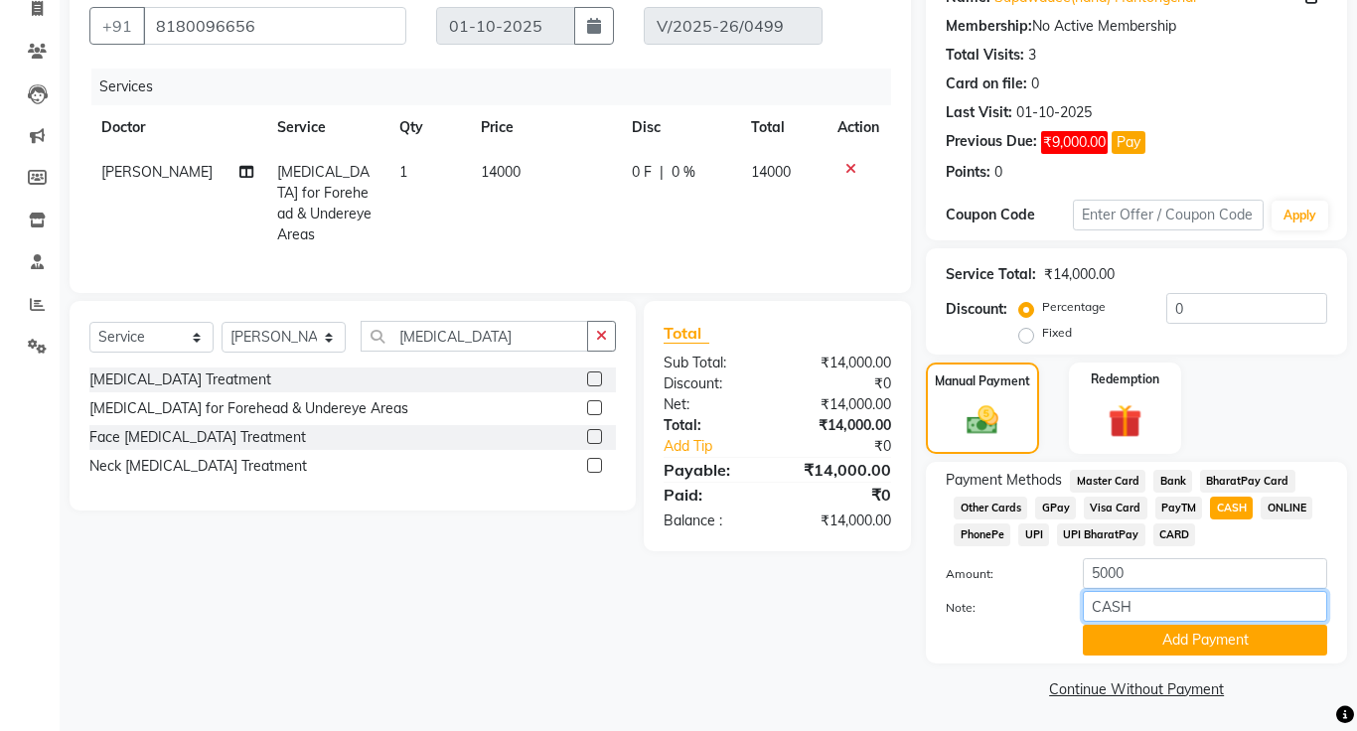
type input "CASH PAYMENT AT CLINIC"
click at [1234, 649] on button "Add Payment" at bounding box center [1205, 640] width 244 height 31
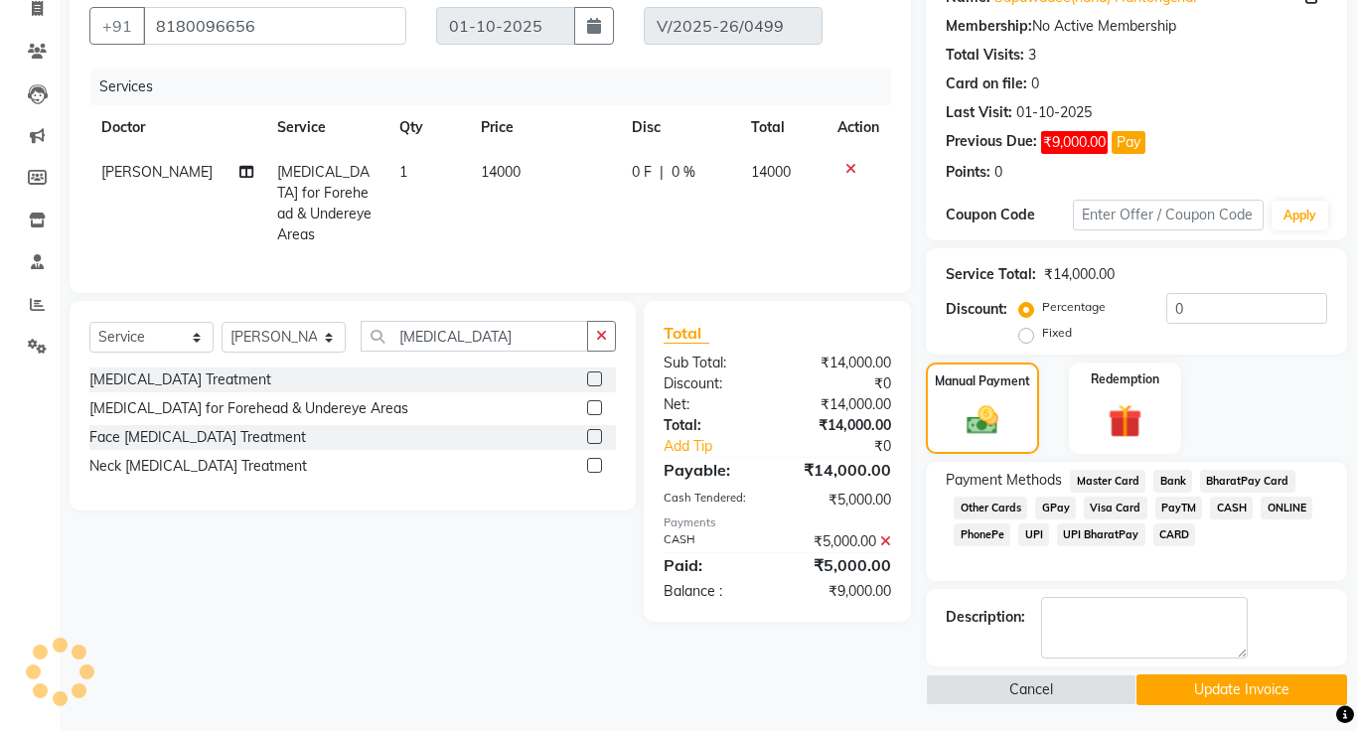
scroll to position [182, 0]
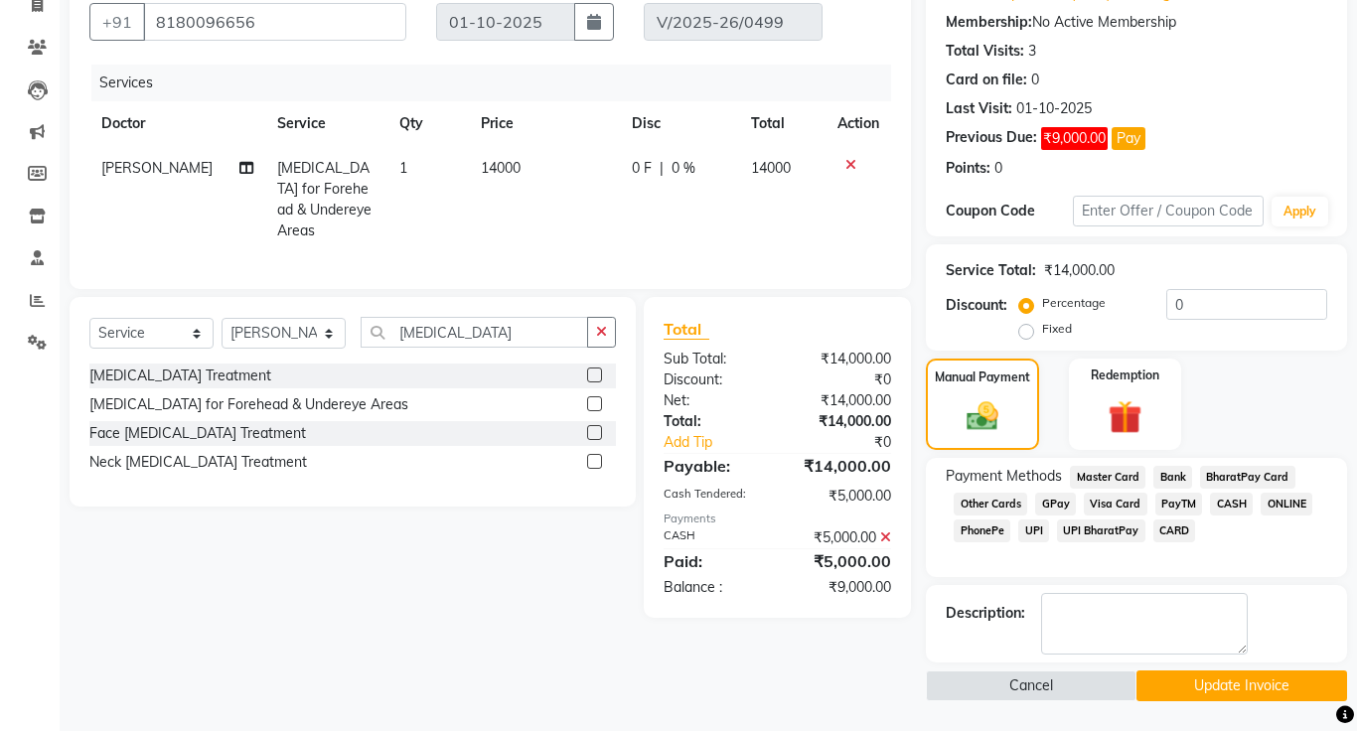
click at [1182, 693] on button "Update Invoice" at bounding box center [1242, 686] width 211 height 31
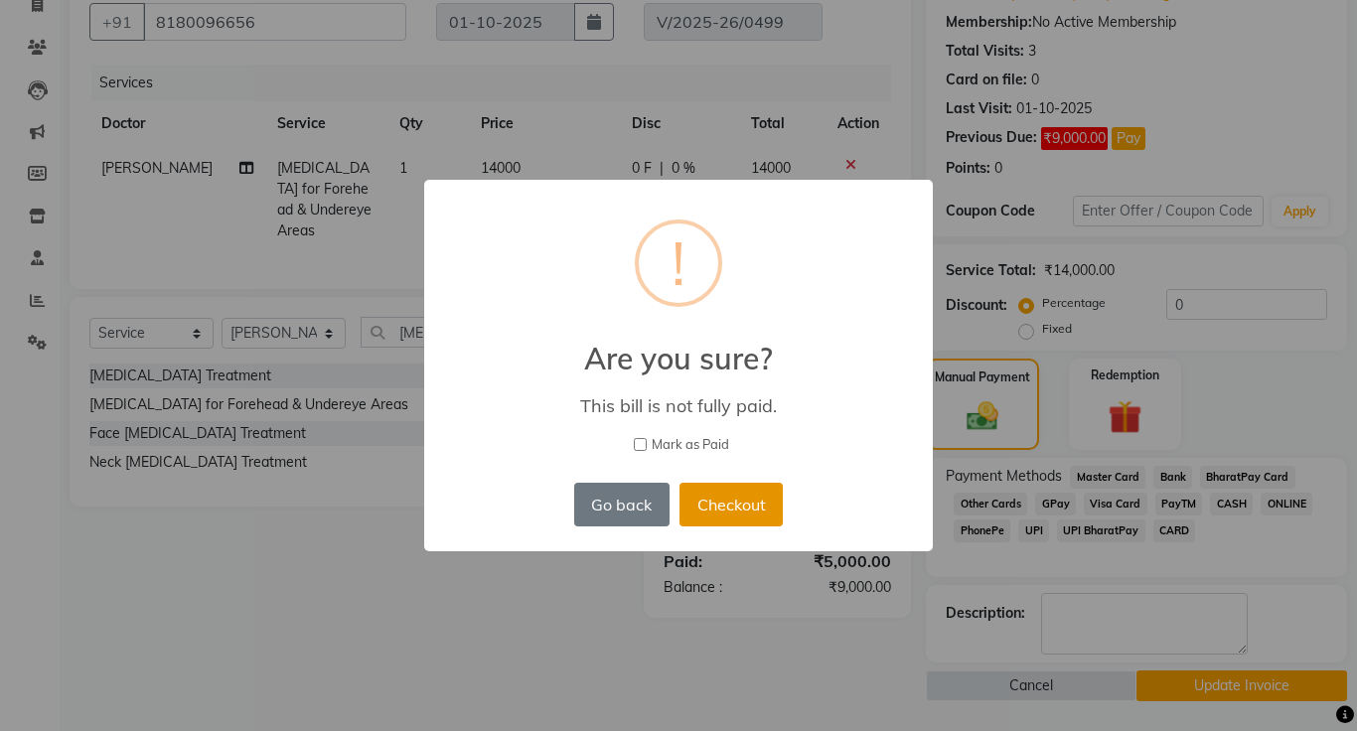
click at [773, 516] on button "Checkout" at bounding box center [731, 505] width 103 height 44
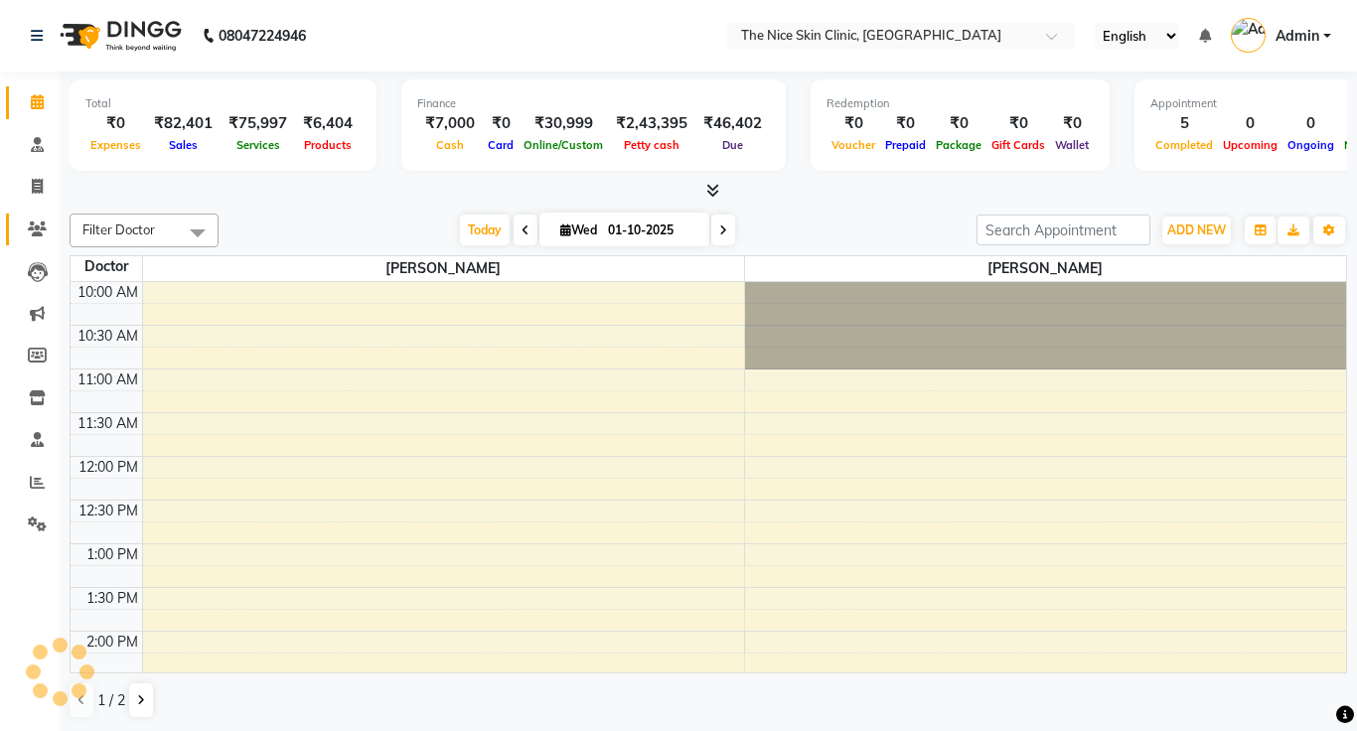
click at [37, 227] on icon at bounding box center [37, 229] width 19 height 15
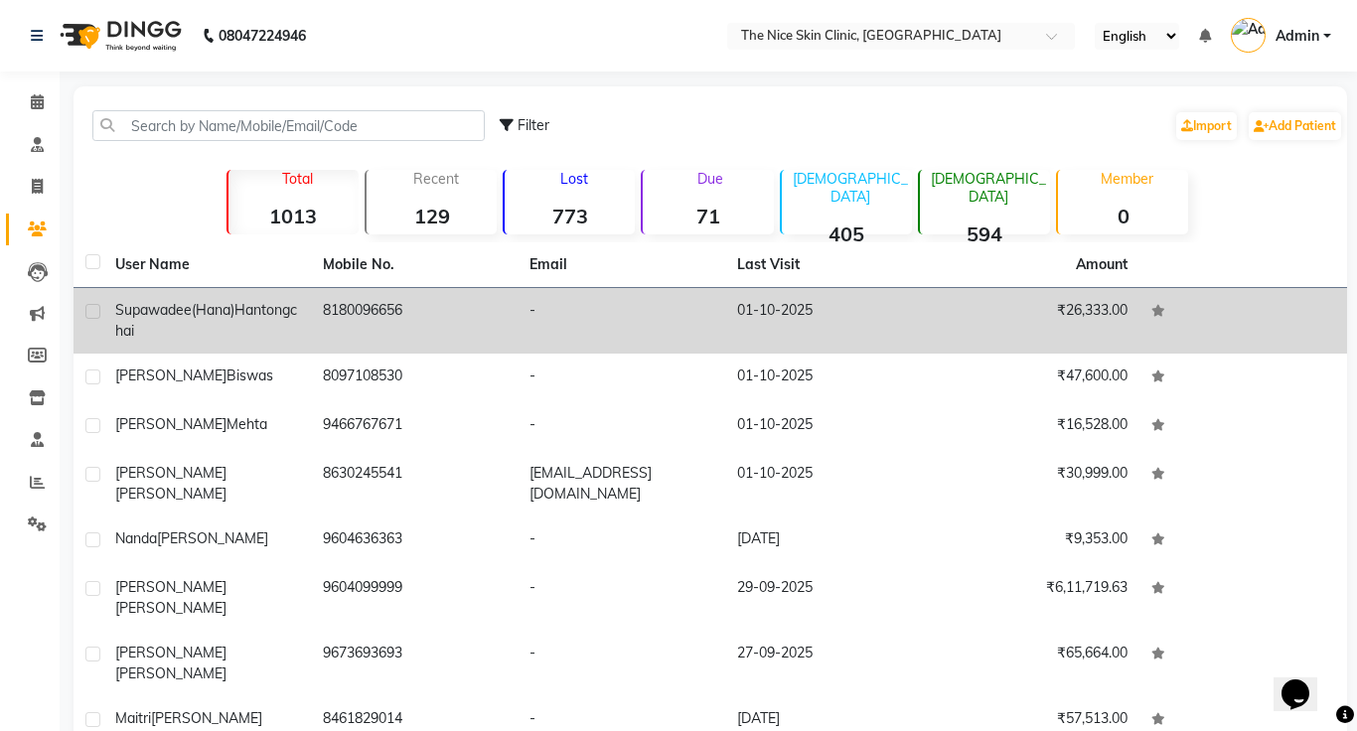
click at [400, 311] on td "8180096656" at bounding box center [415, 321] width 208 height 66
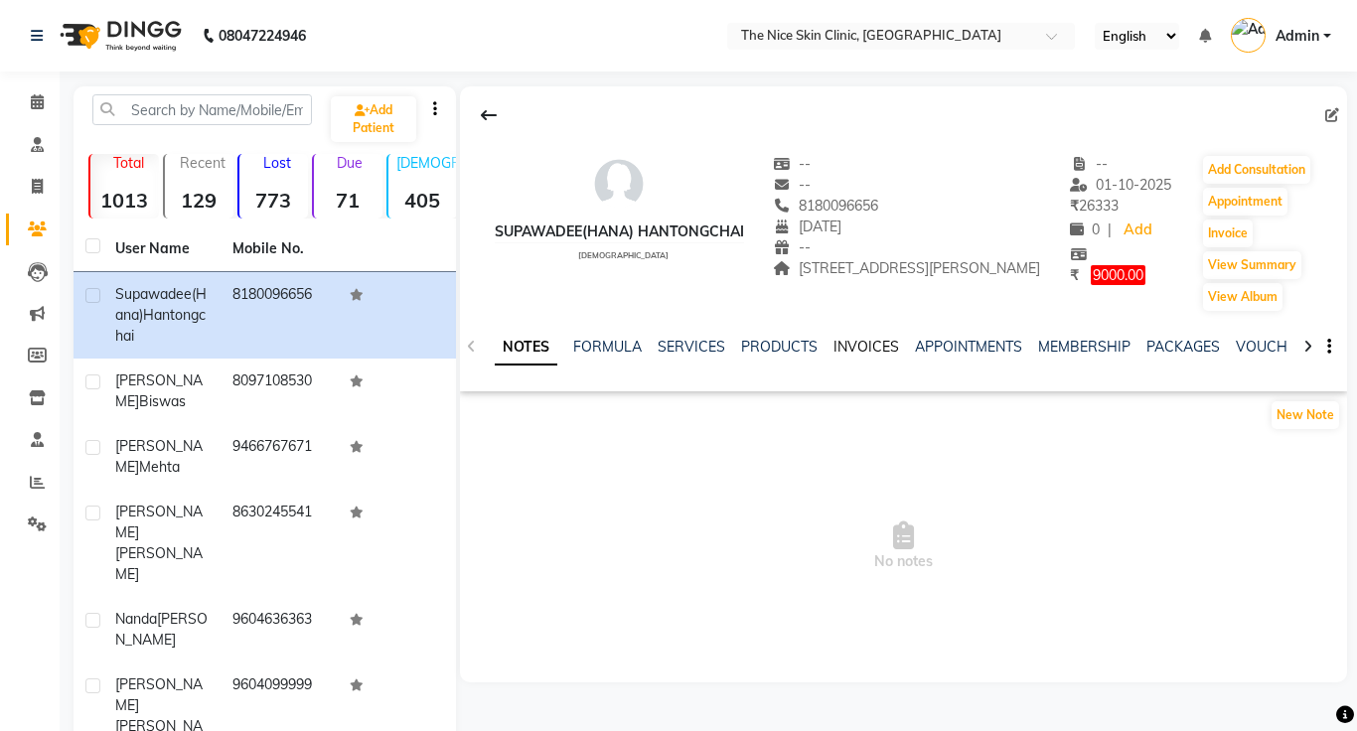
click at [870, 350] on link "INVOICES" at bounding box center [867, 347] width 66 height 18
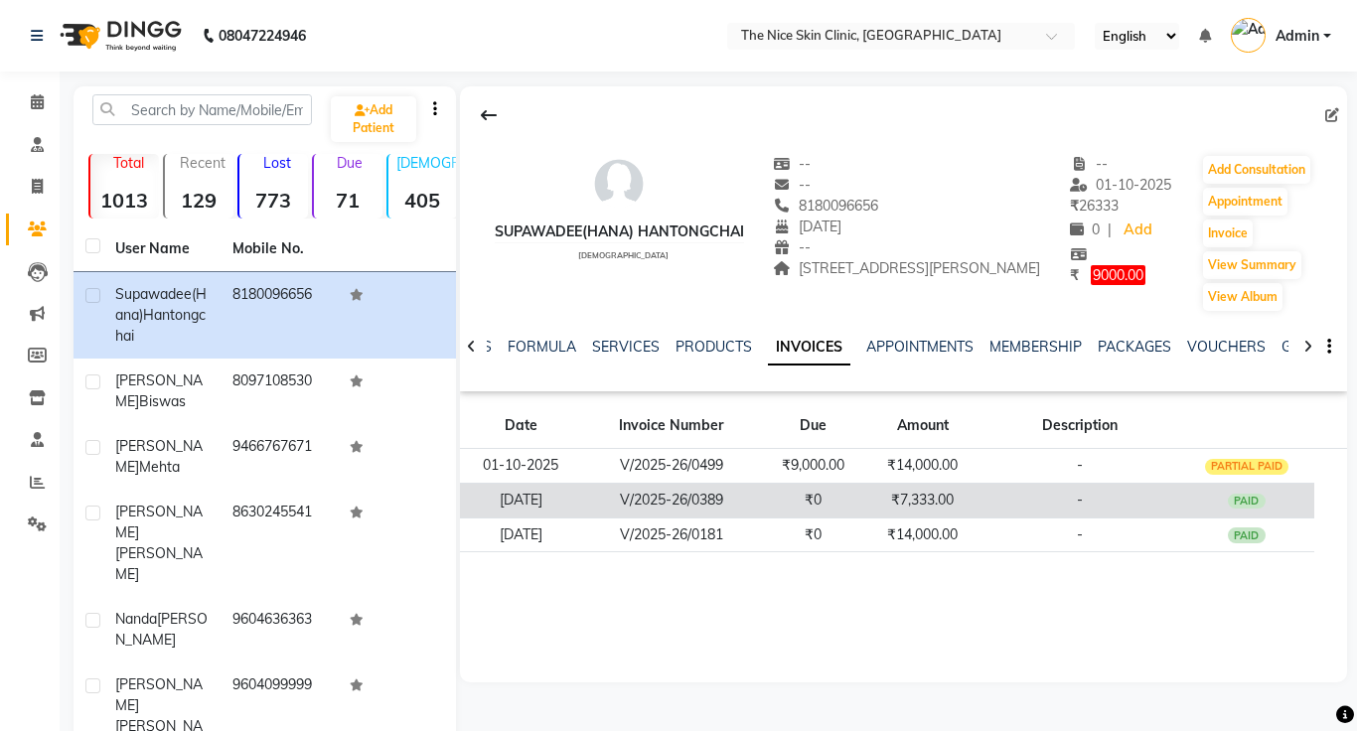
click at [923, 496] on td "₹7,333.00" at bounding box center [922, 500] width 115 height 35
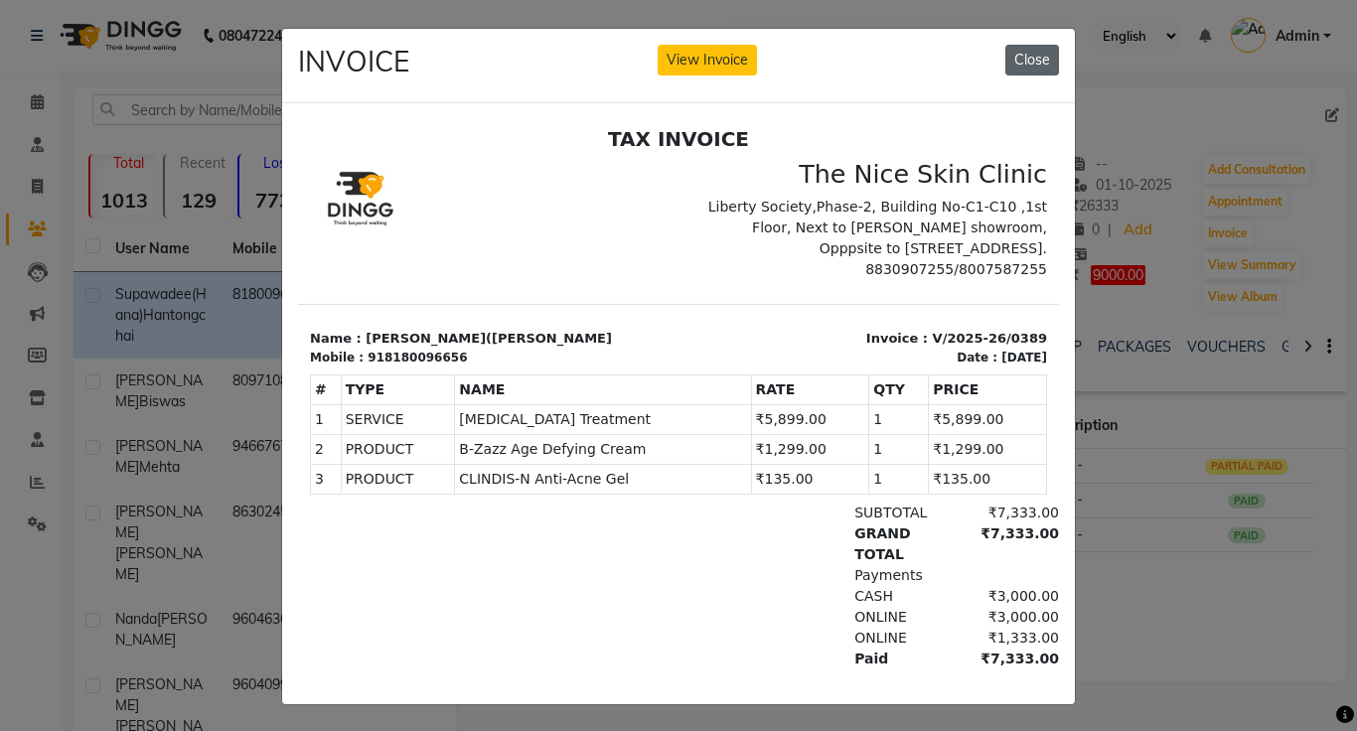
click at [1042, 61] on button "Close" at bounding box center [1032, 60] width 54 height 31
